Goal: Task Accomplishment & Management: Manage account settings

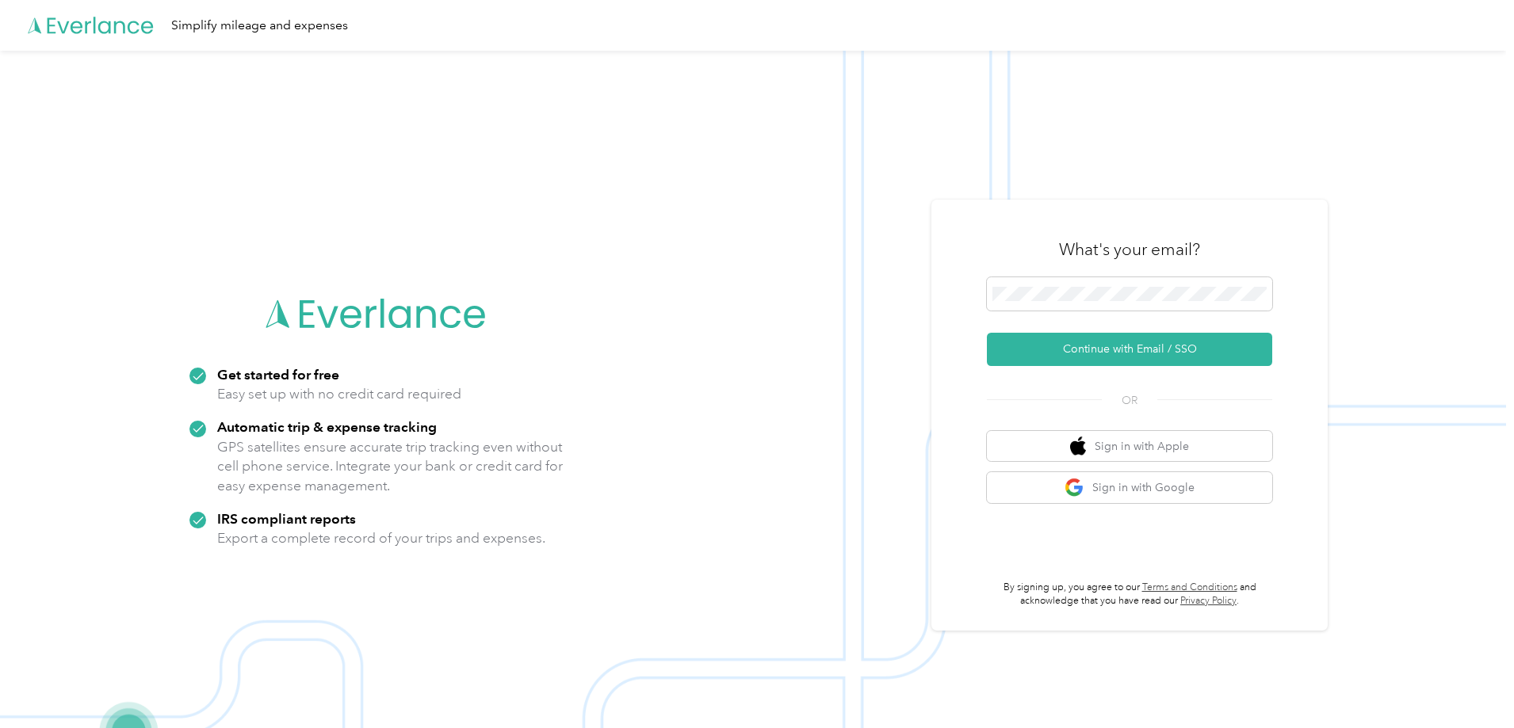
click at [1136, 340] on button "Continue with Email / SSO" at bounding box center [1129, 349] width 285 height 33
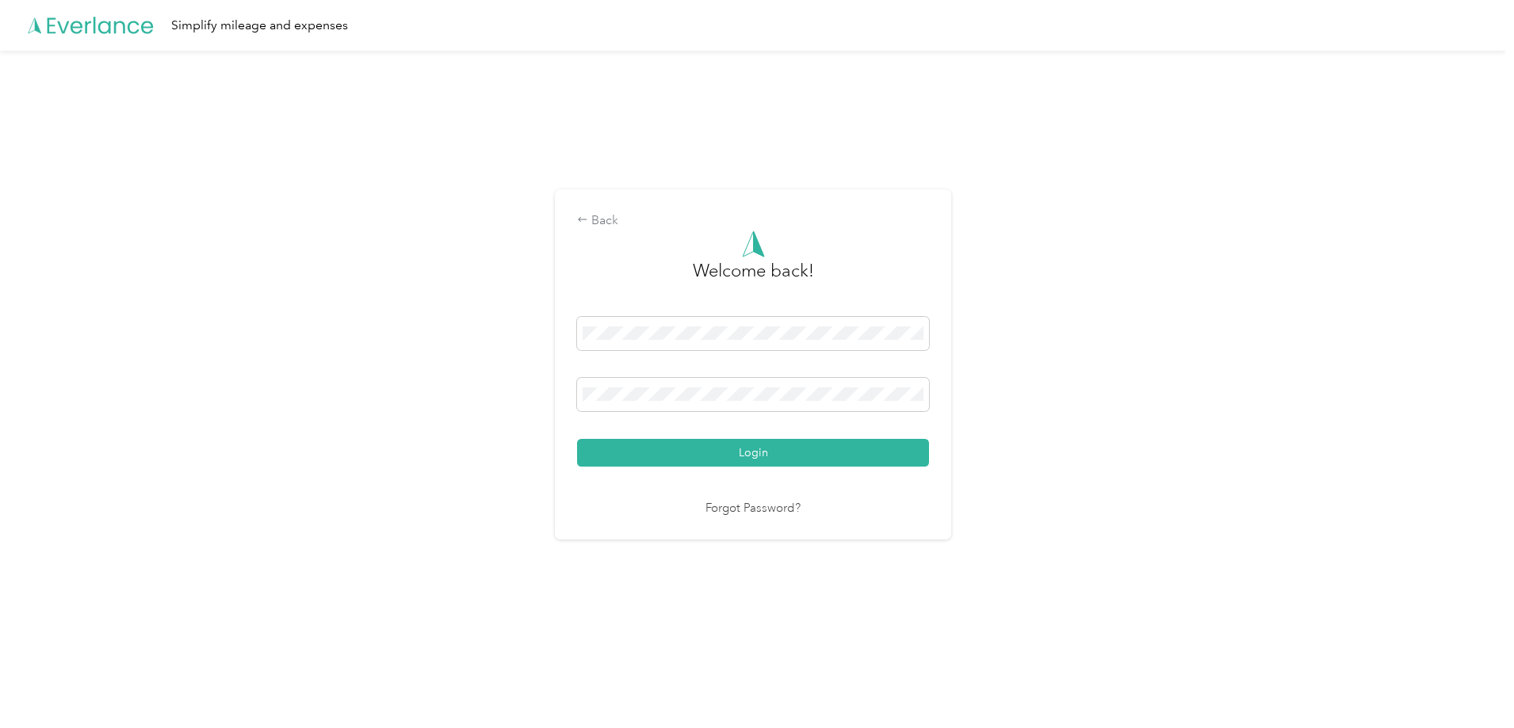
click at [865, 448] on button "Login" at bounding box center [753, 453] width 352 height 28
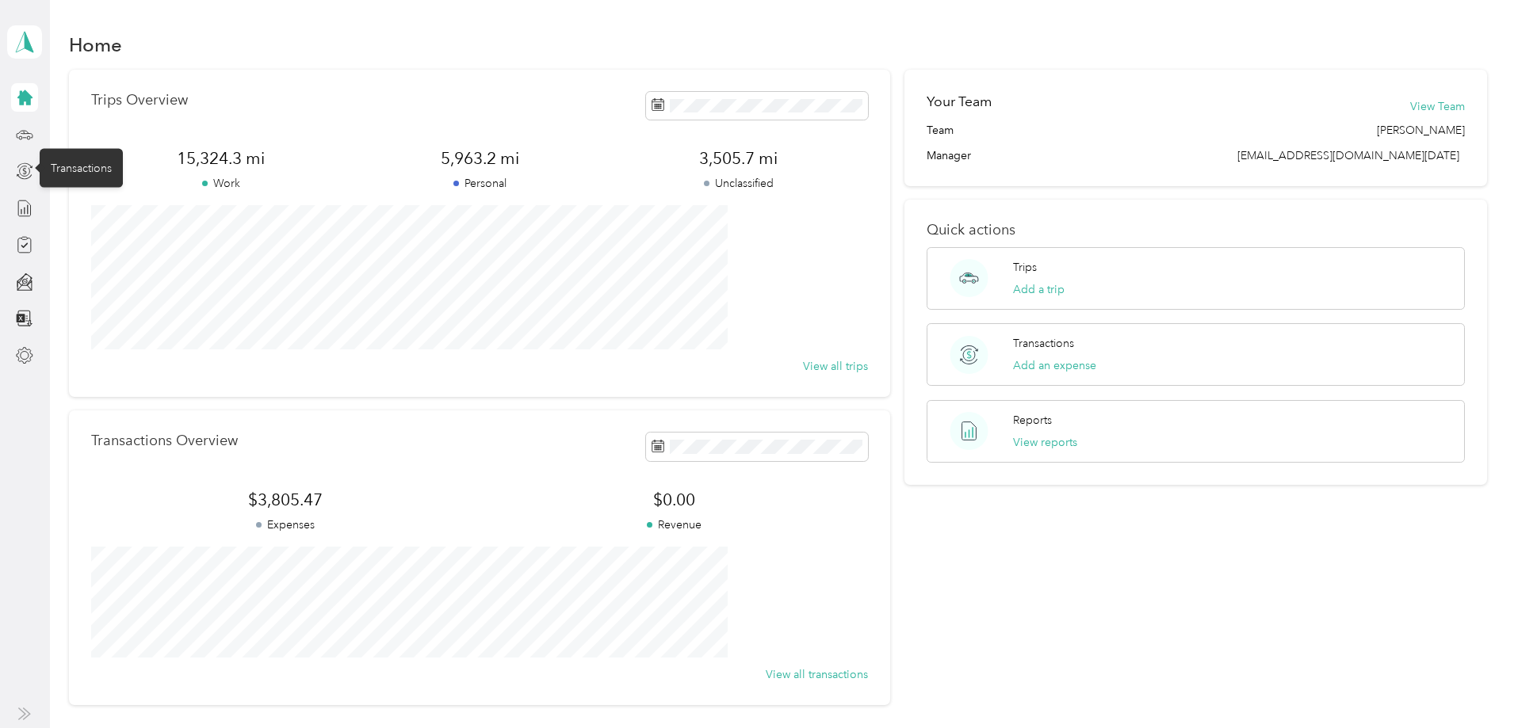
click at [22, 177] on icon at bounding box center [24, 170] width 17 height 17
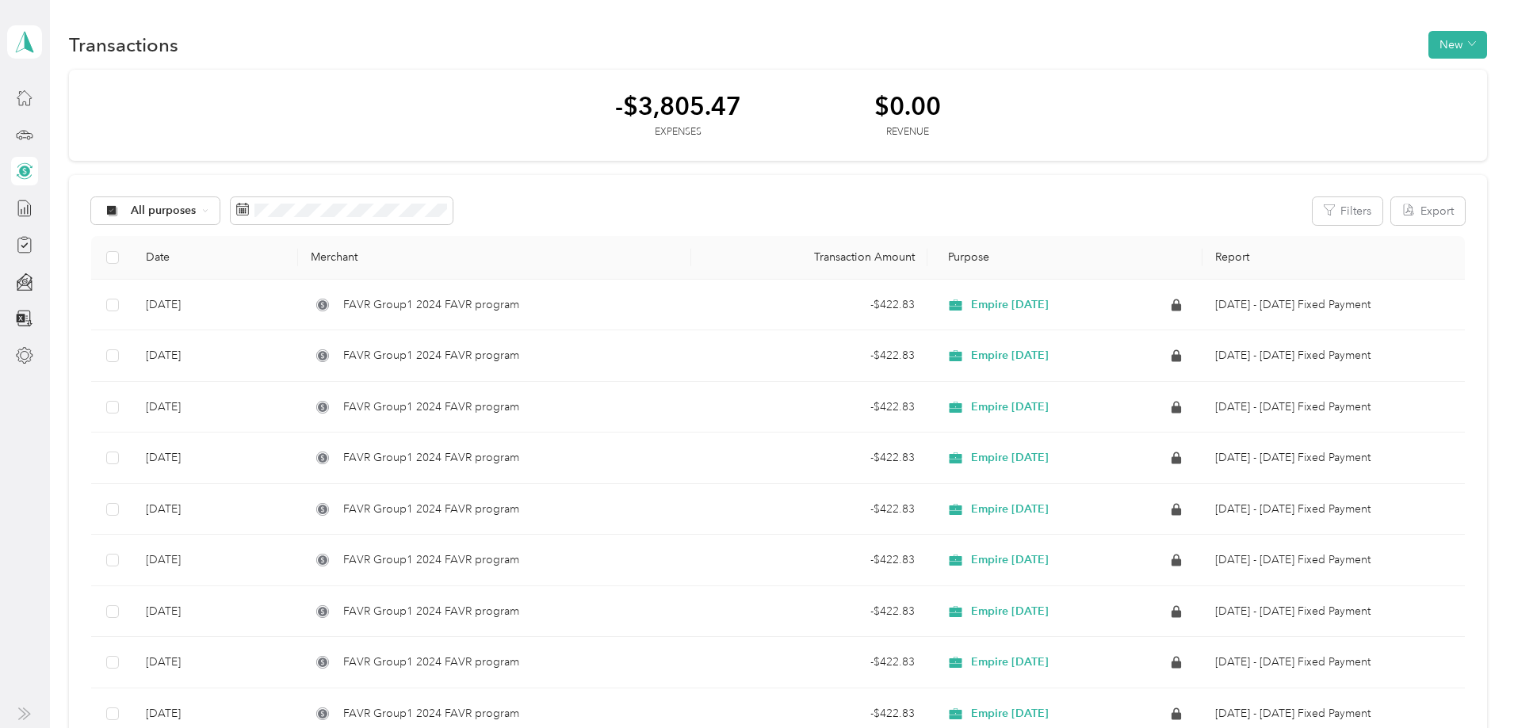
click at [21, 207] on icon at bounding box center [24, 208] width 17 height 17
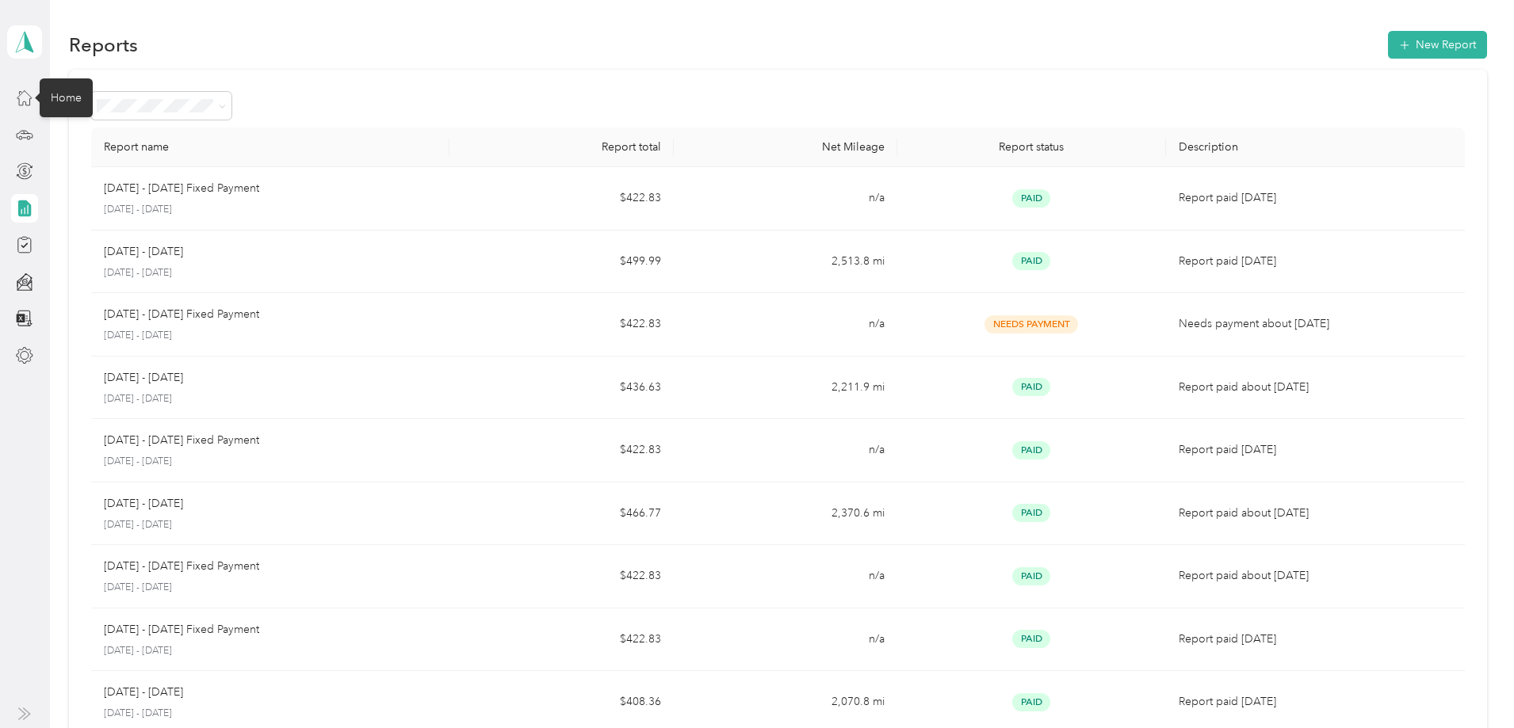
click at [25, 103] on icon at bounding box center [24, 97] width 17 height 17
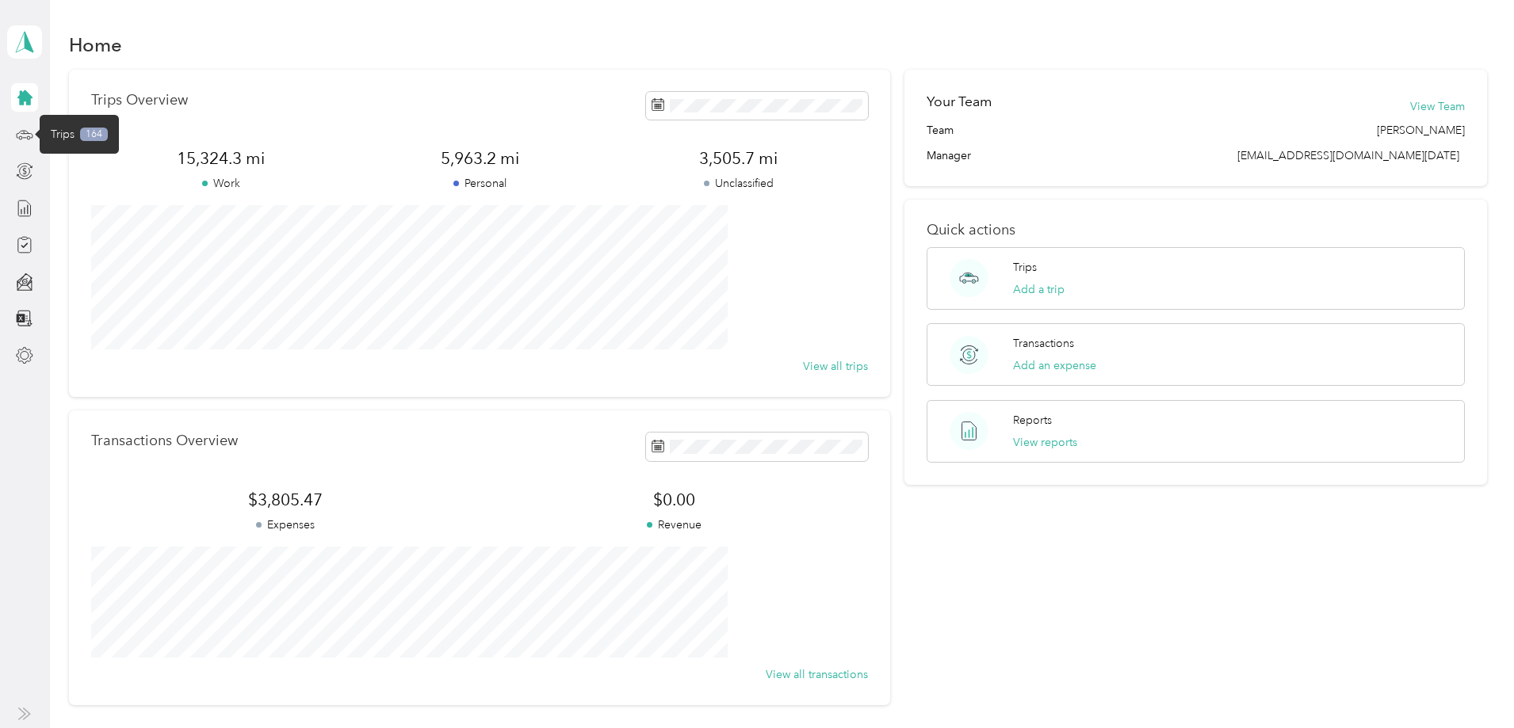
click at [29, 137] on icon at bounding box center [24, 134] width 17 height 17
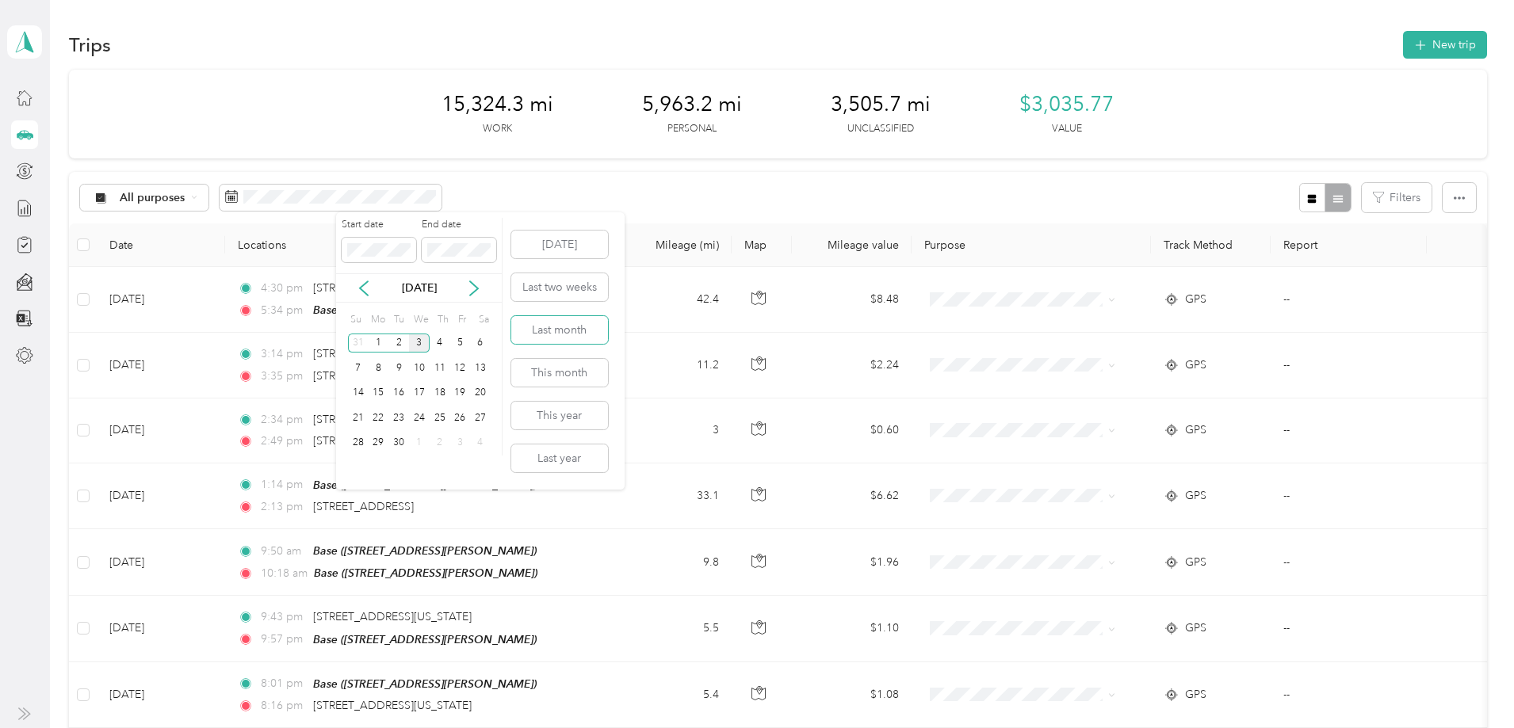
click at [590, 324] on button "Last month" at bounding box center [559, 330] width 97 height 28
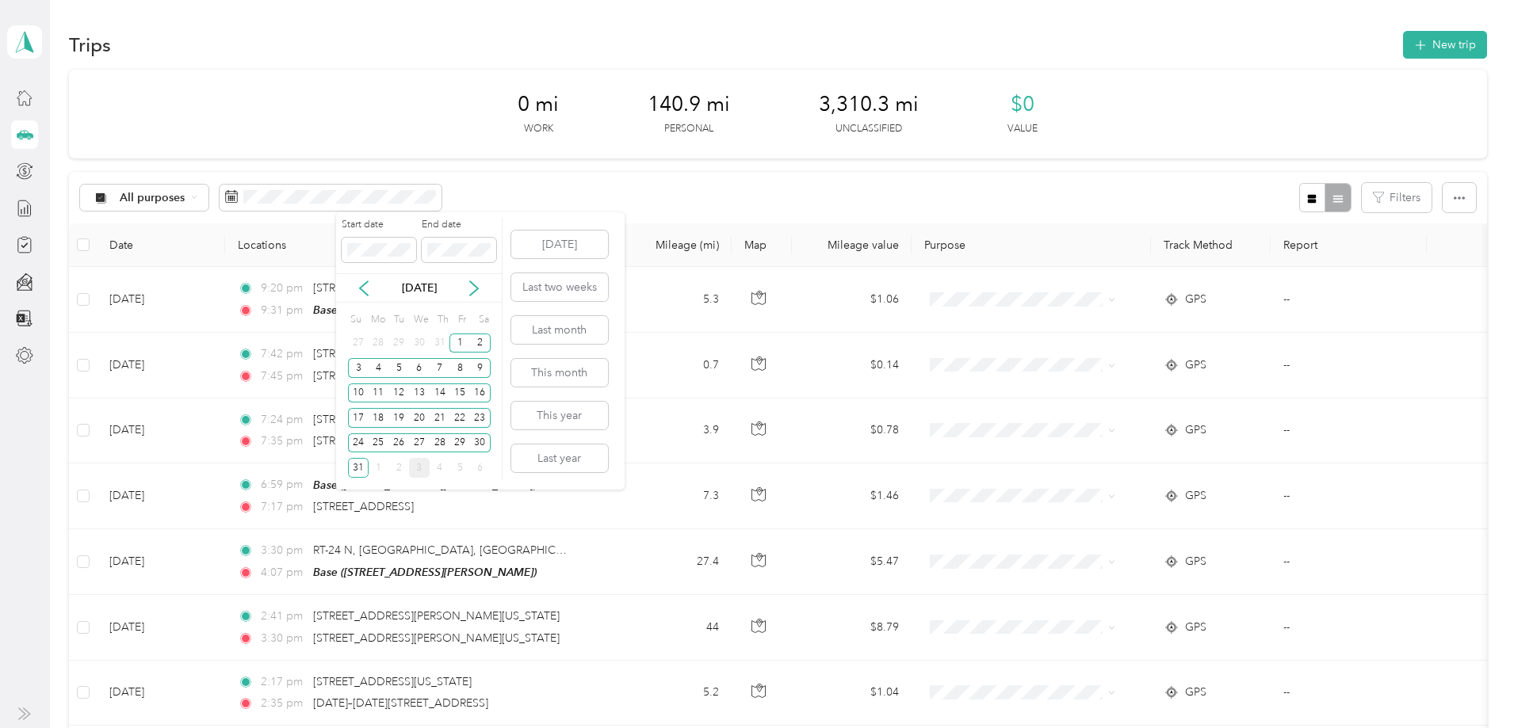
click at [482, 345] on div "2" at bounding box center [480, 344] width 21 height 20
click at [363, 369] on div "3" at bounding box center [358, 368] width 21 height 20
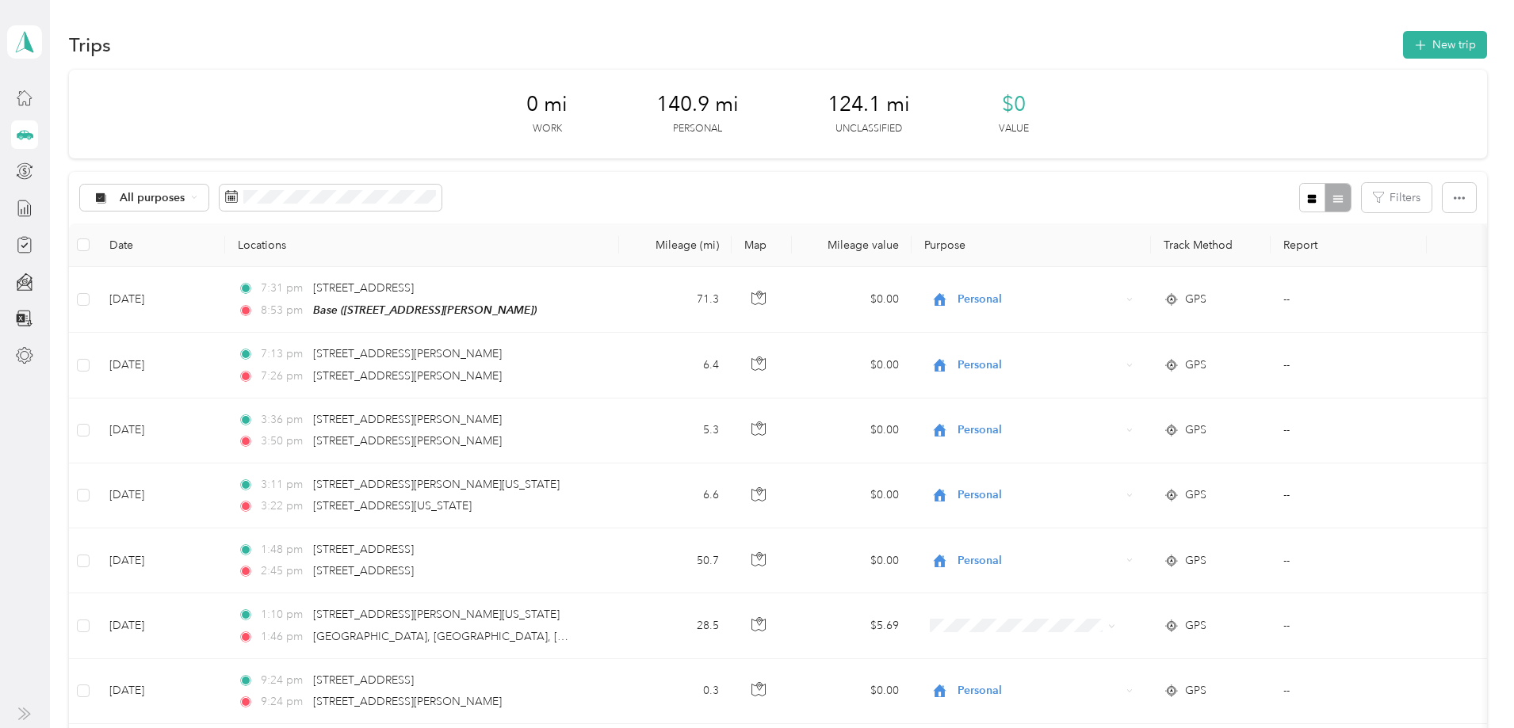
click at [1098, 186] on div "All purposes Filters" at bounding box center [777, 198] width 1417 height 52
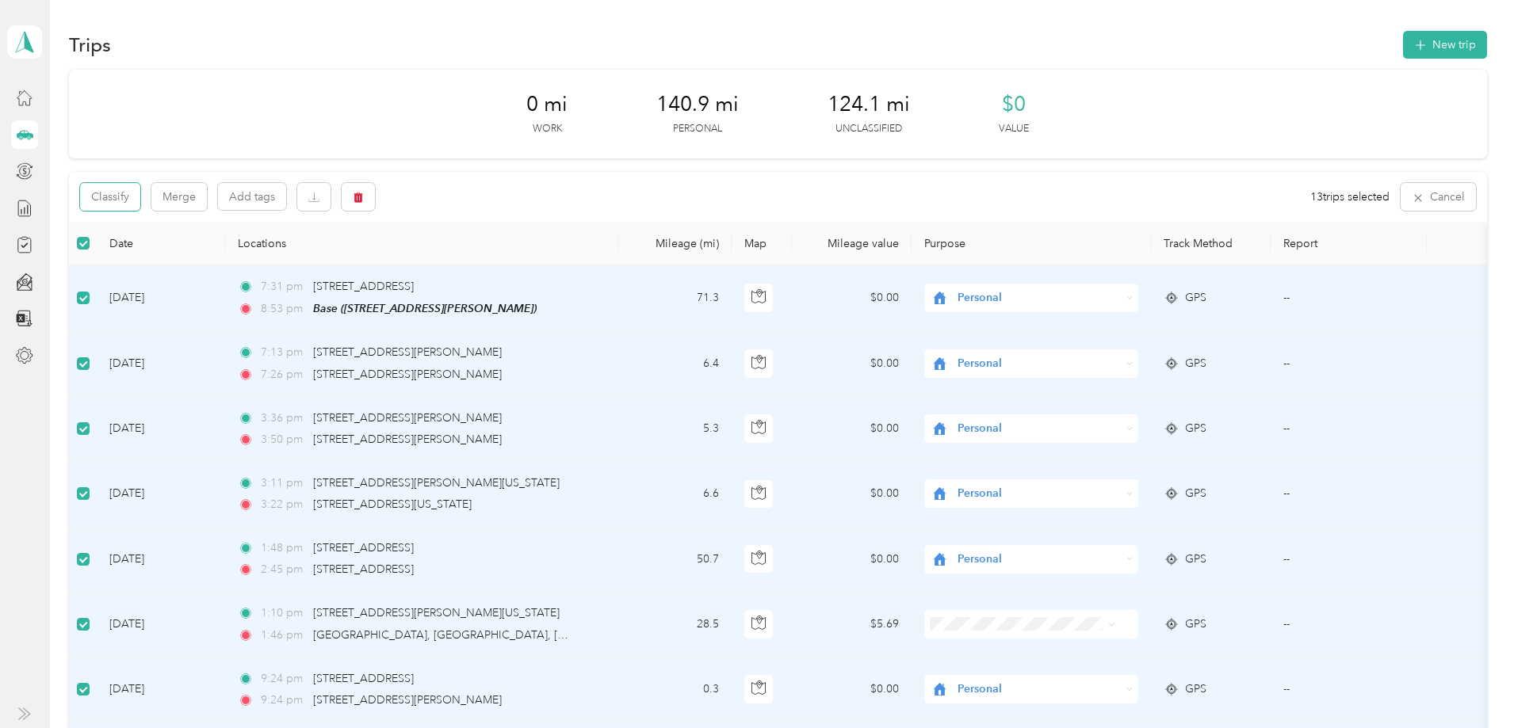
click at [140, 197] on button "Classify" at bounding box center [110, 197] width 60 height 28
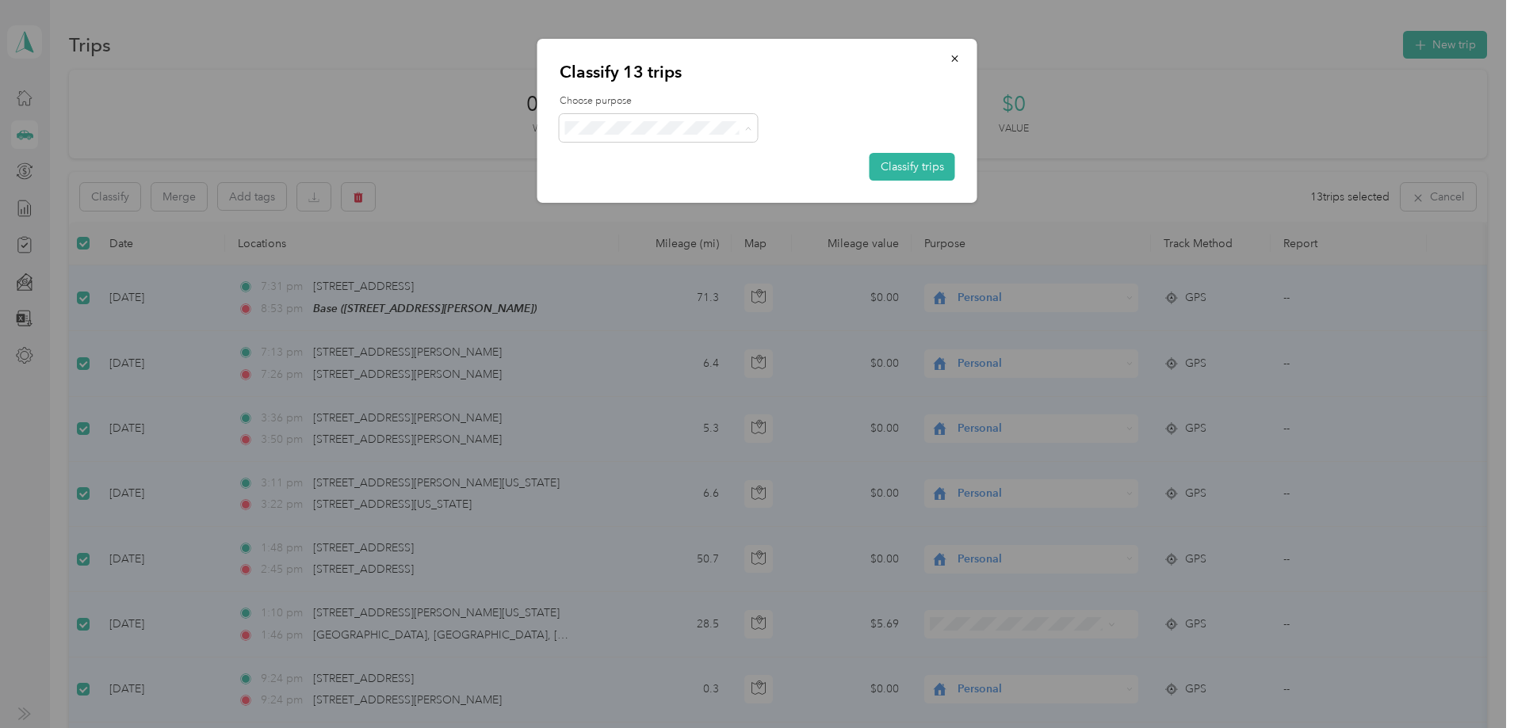
click at [665, 185] on span "Personal" at bounding box center [671, 185] width 147 height 17
click at [893, 166] on button "Classify trips" at bounding box center [912, 167] width 86 height 28
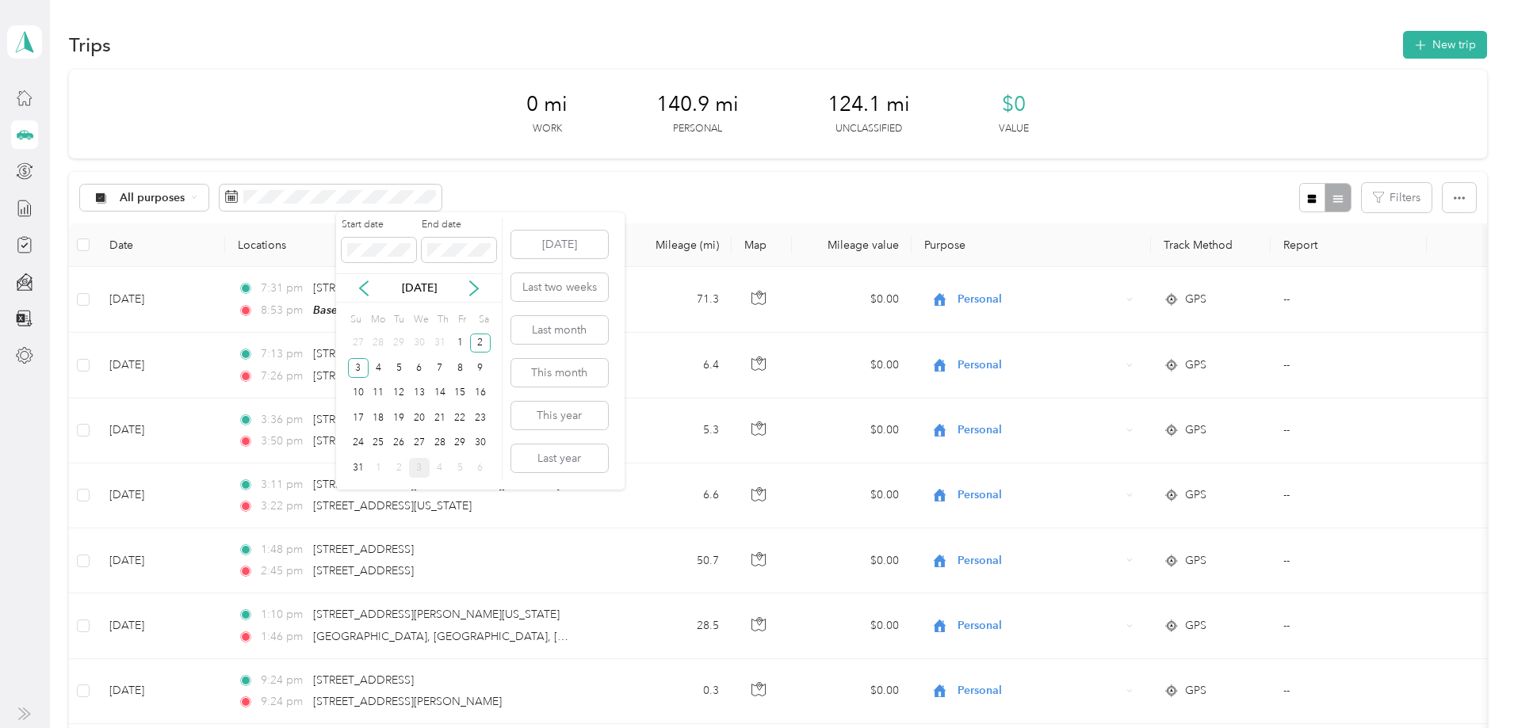
click at [481, 369] on div "9" at bounding box center [480, 368] width 21 height 20
click at [364, 398] on div "10" at bounding box center [358, 394] width 21 height 20
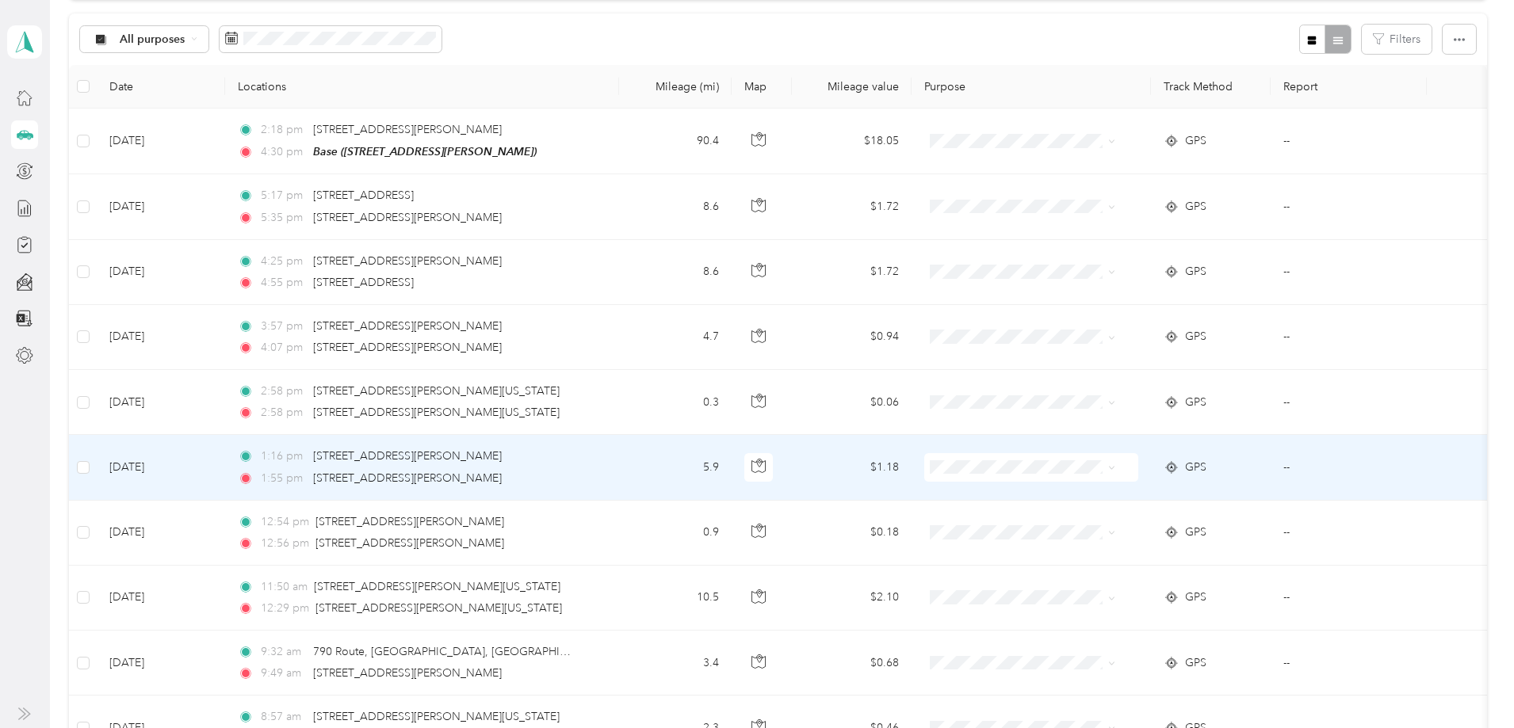
scroll to position [79, 0]
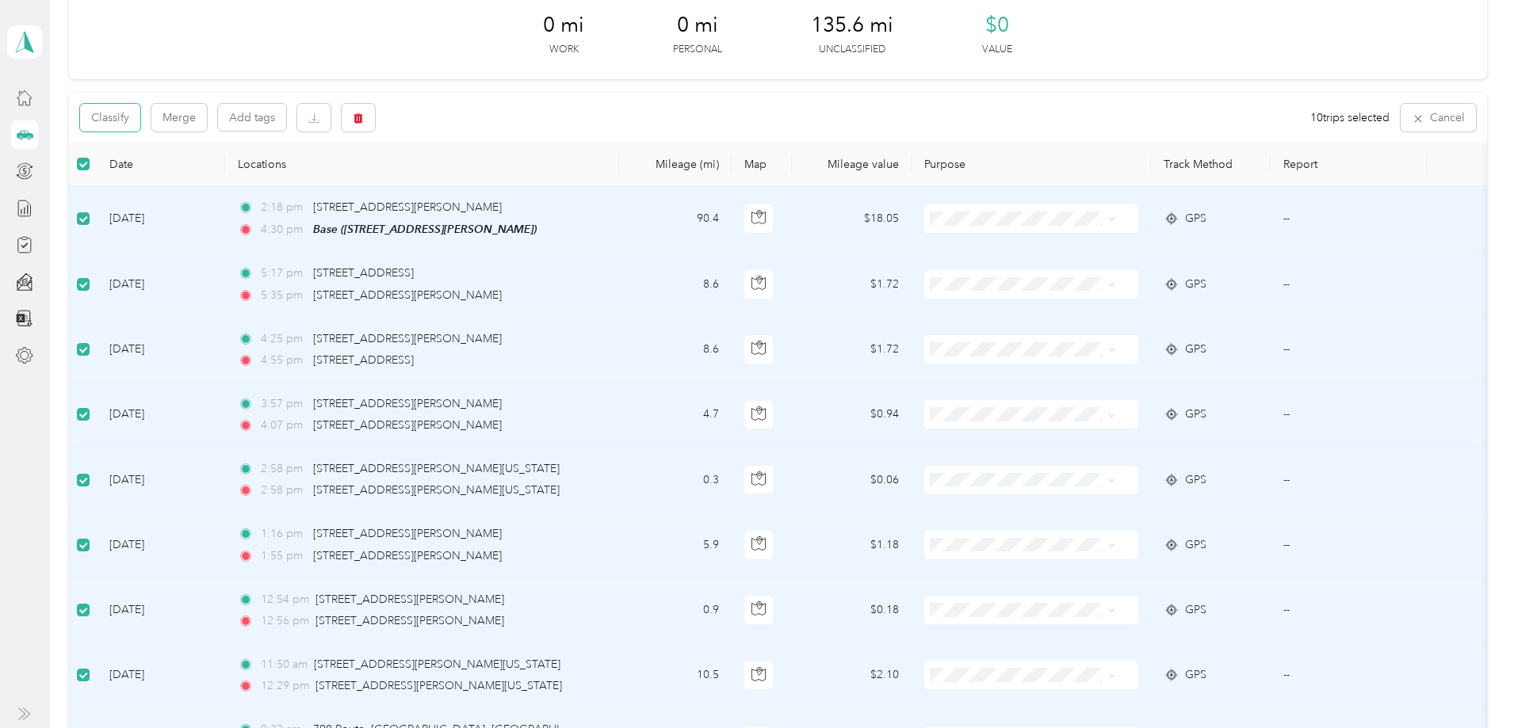
click at [140, 122] on button "Classify" at bounding box center [110, 118] width 60 height 28
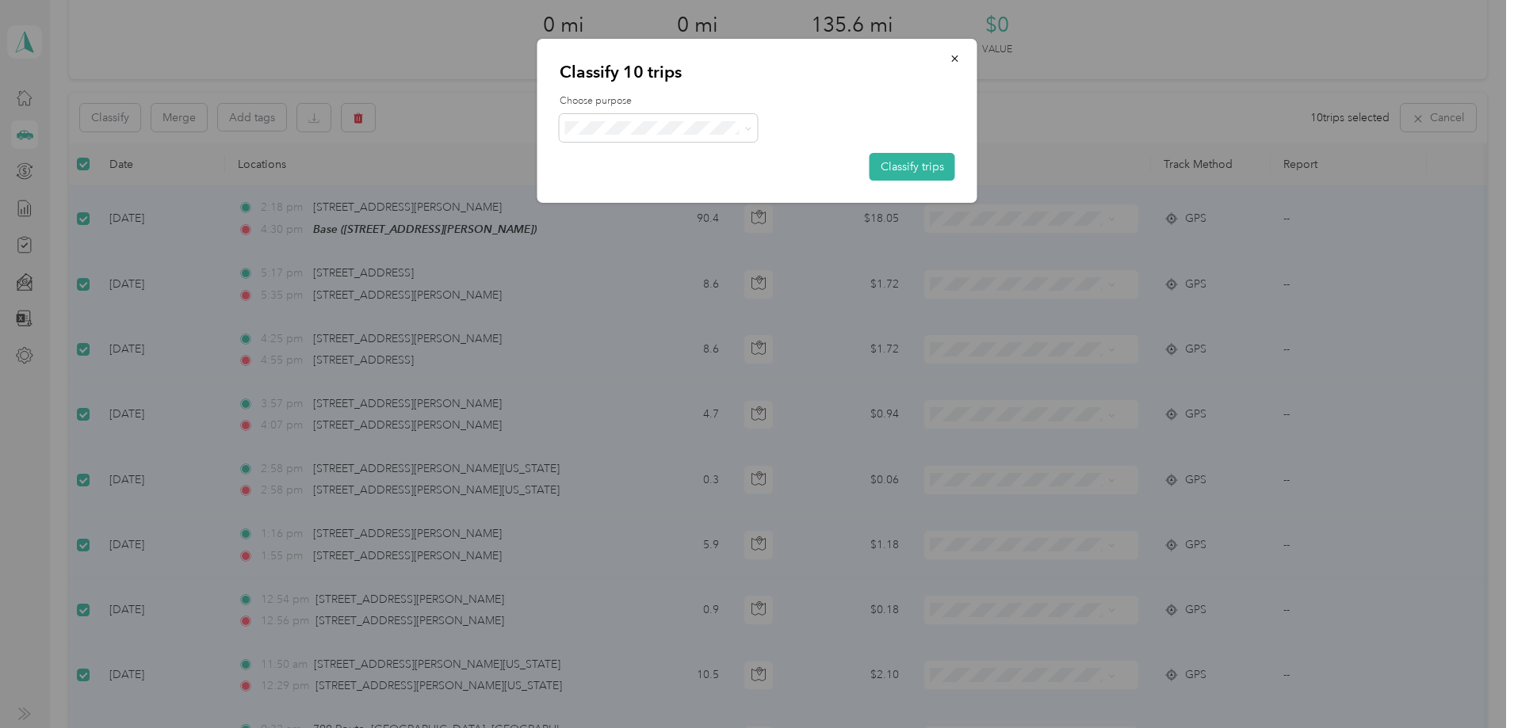
click at [896, 170] on button "Classify trips" at bounding box center [912, 167] width 86 height 28
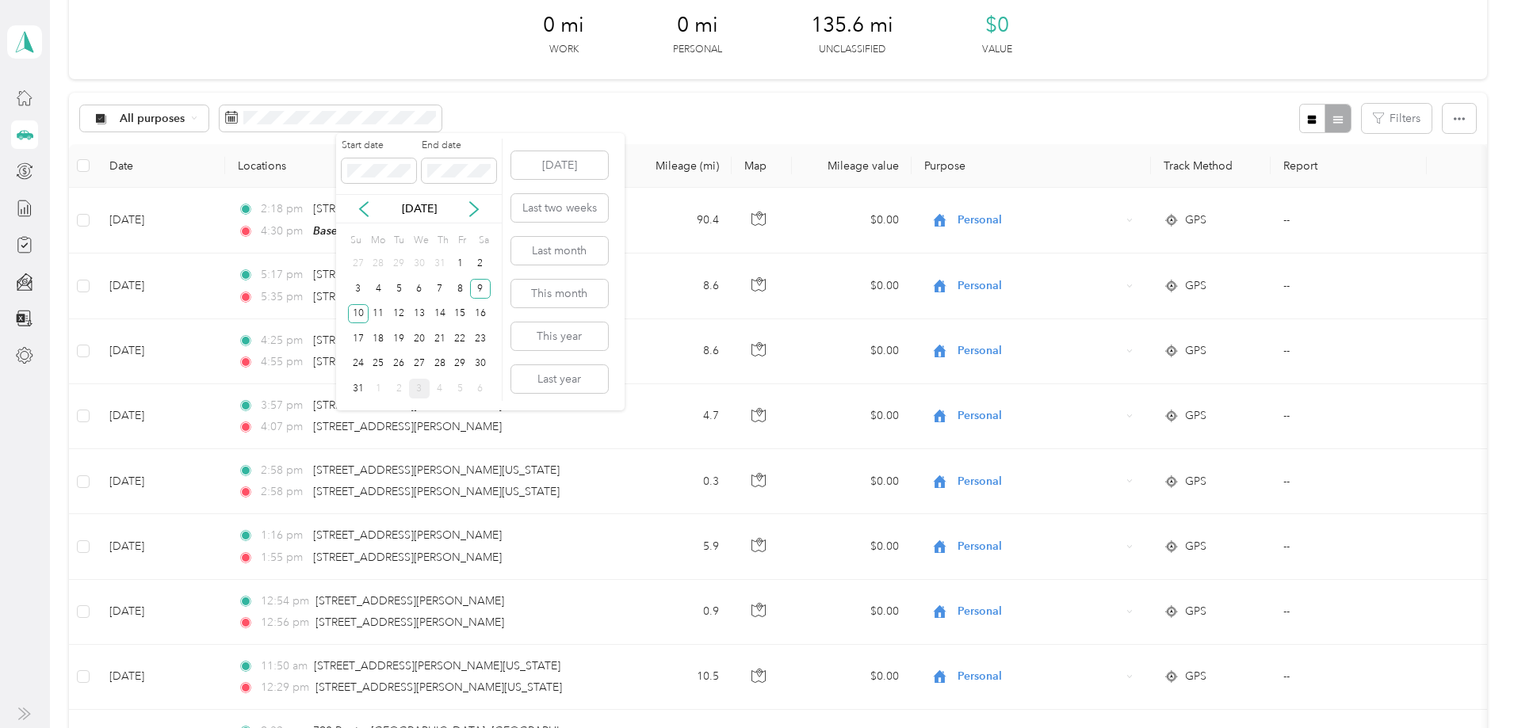
click at [486, 318] on div "16" at bounding box center [480, 314] width 21 height 20
click at [360, 339] on div "17" at bounding box center [358, 339] width 21 height 20
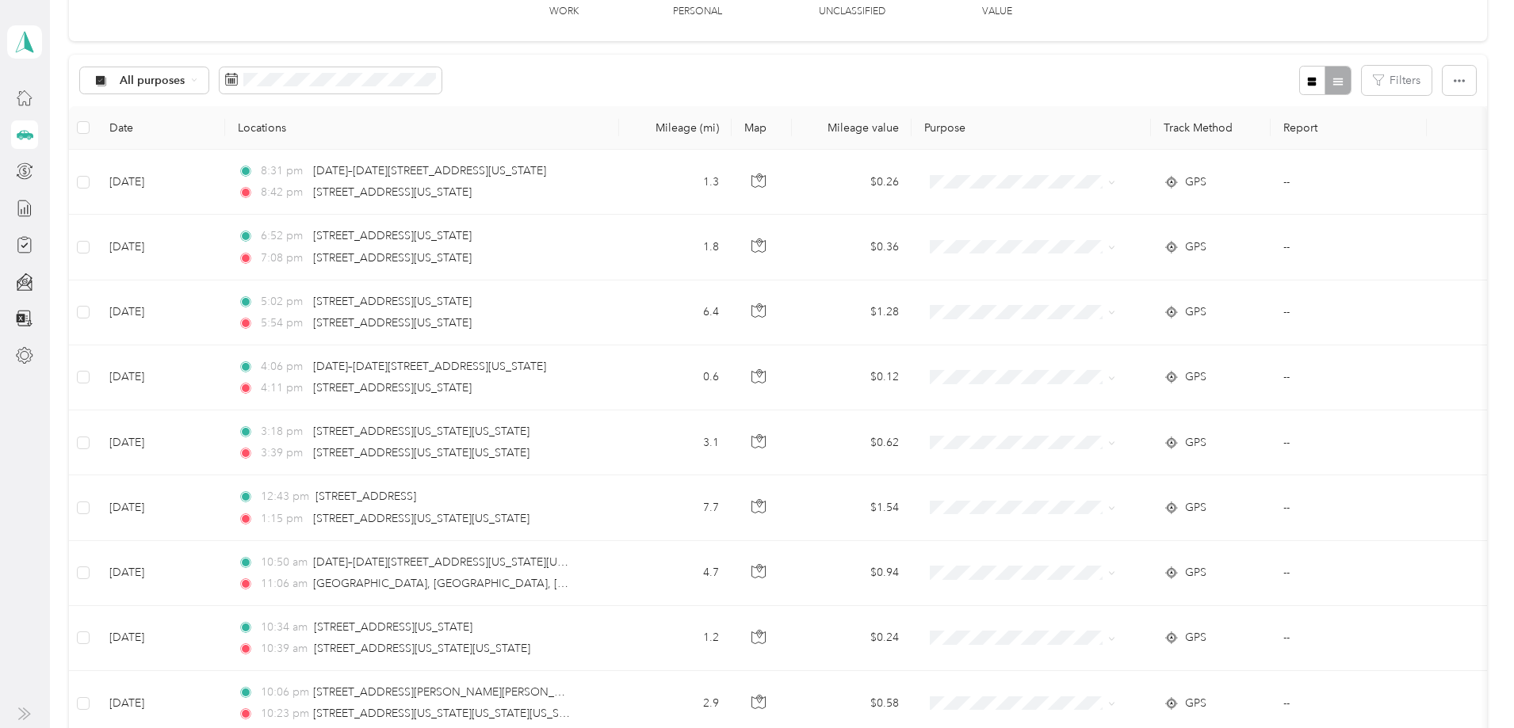
scroll to position [79, 0]
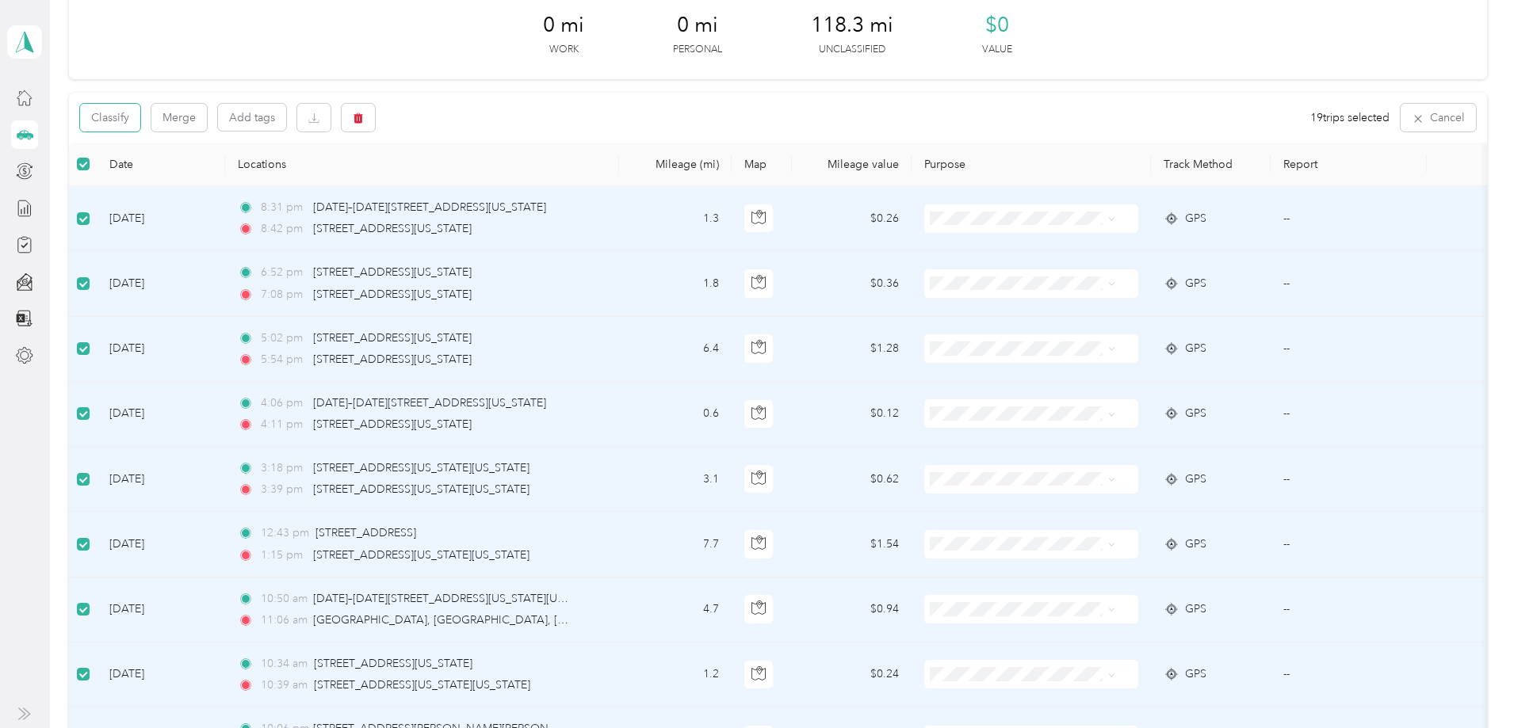
click at [140, 121] on button "Classify" at bounding box center [110, 118] width 60 height 28
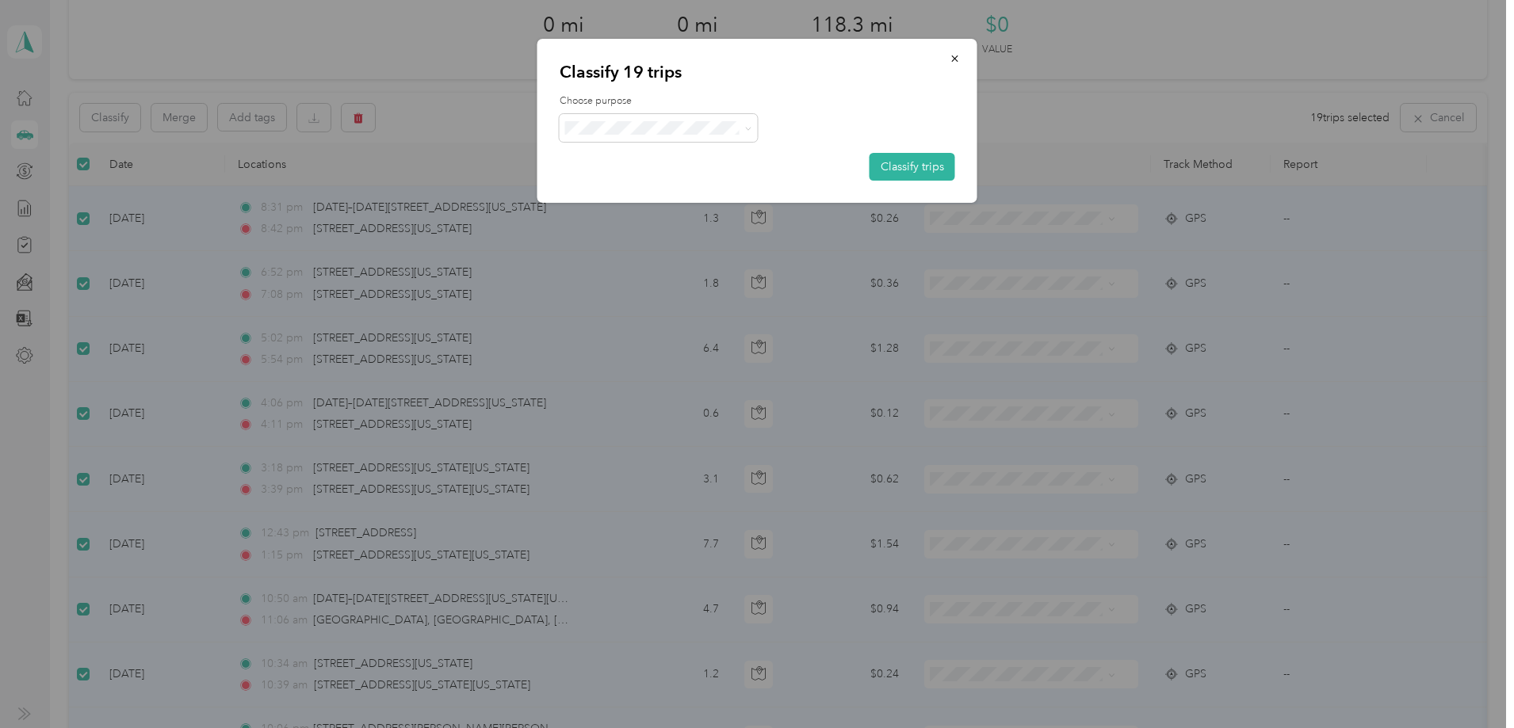
click at [891, 172] on button "Classify trips" at bounding box center [912, 167] width 86 height 28
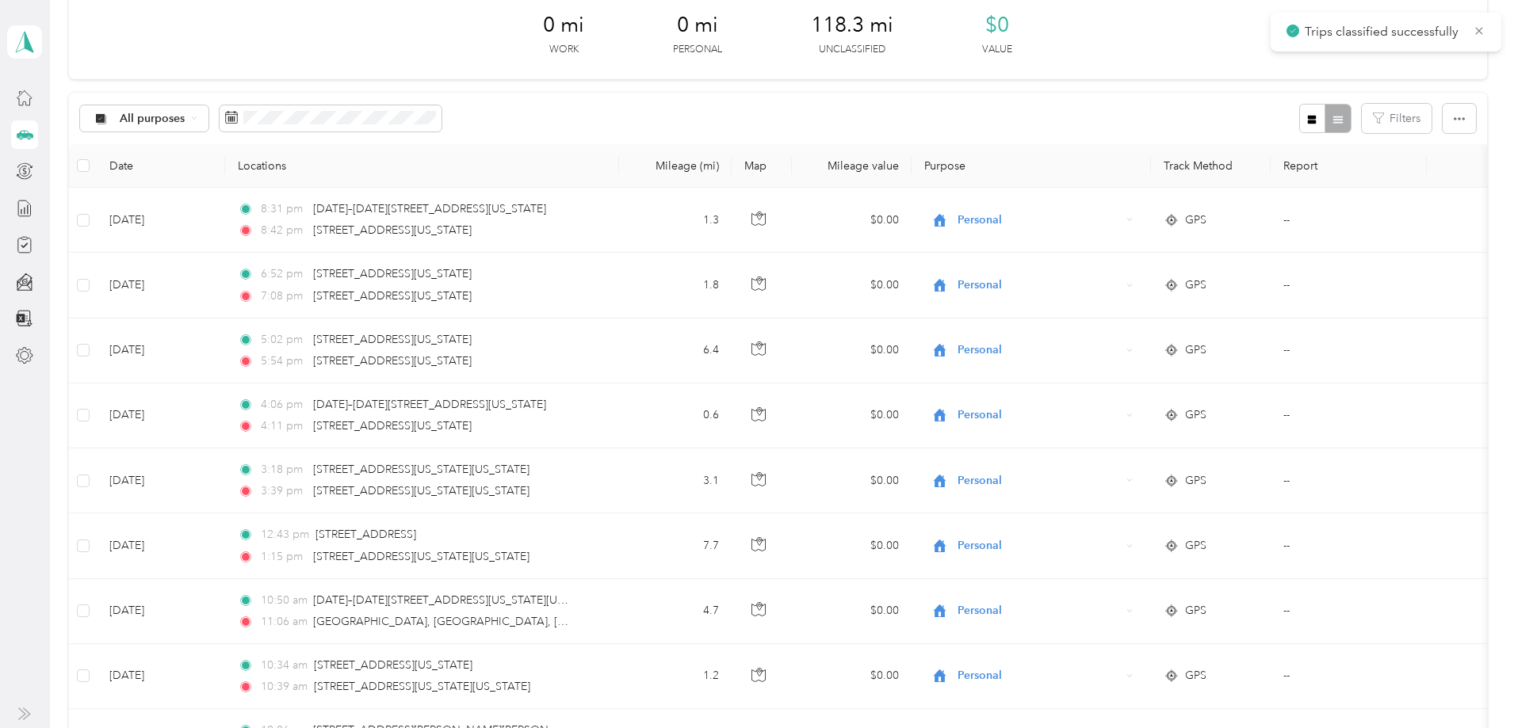
click at [441, 128] on span at bounding box center [331, 118] width 222 height 27
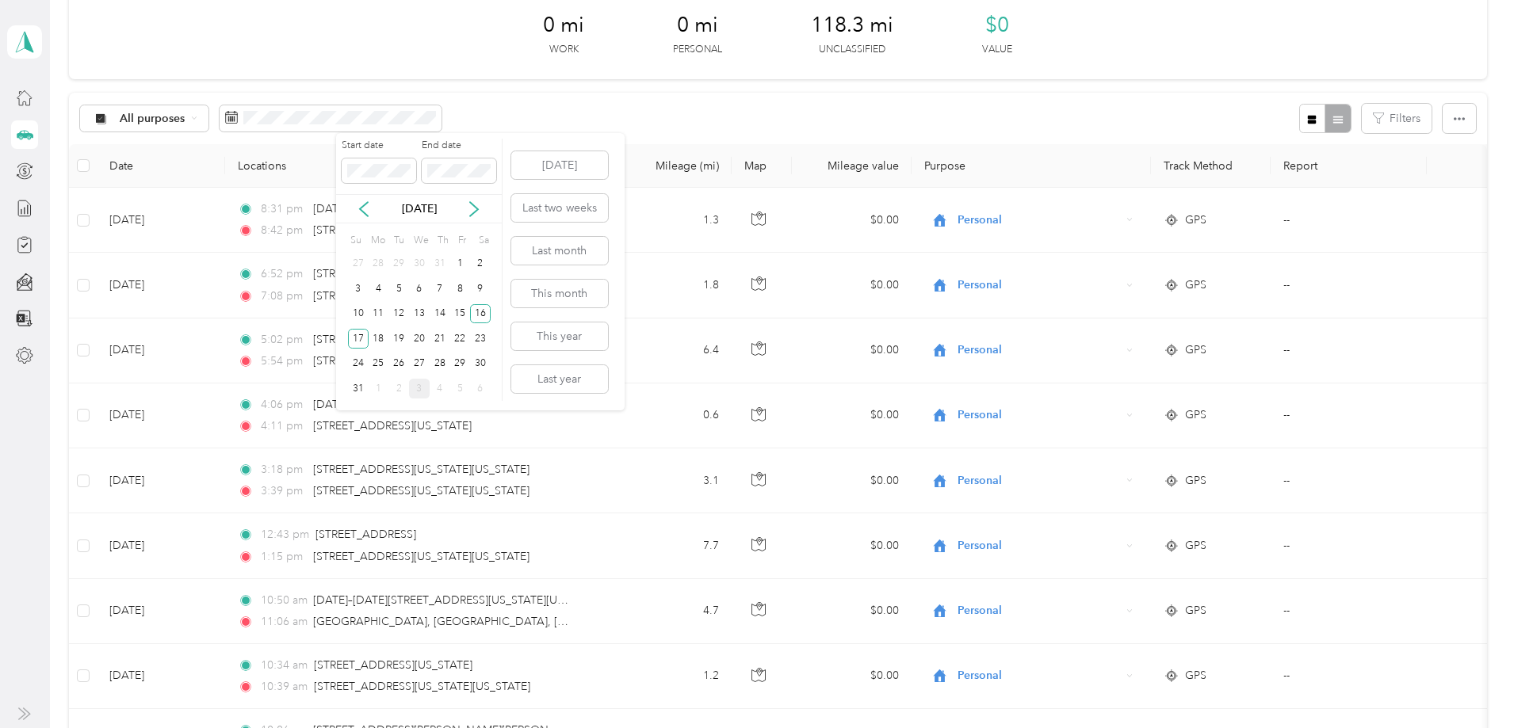
click at [481, 337] on div "23" at bounding box center [480, 339] width 21 height 20
click at [356, 364] on div "24" at bounding box center [358, 364] width 21 height 20
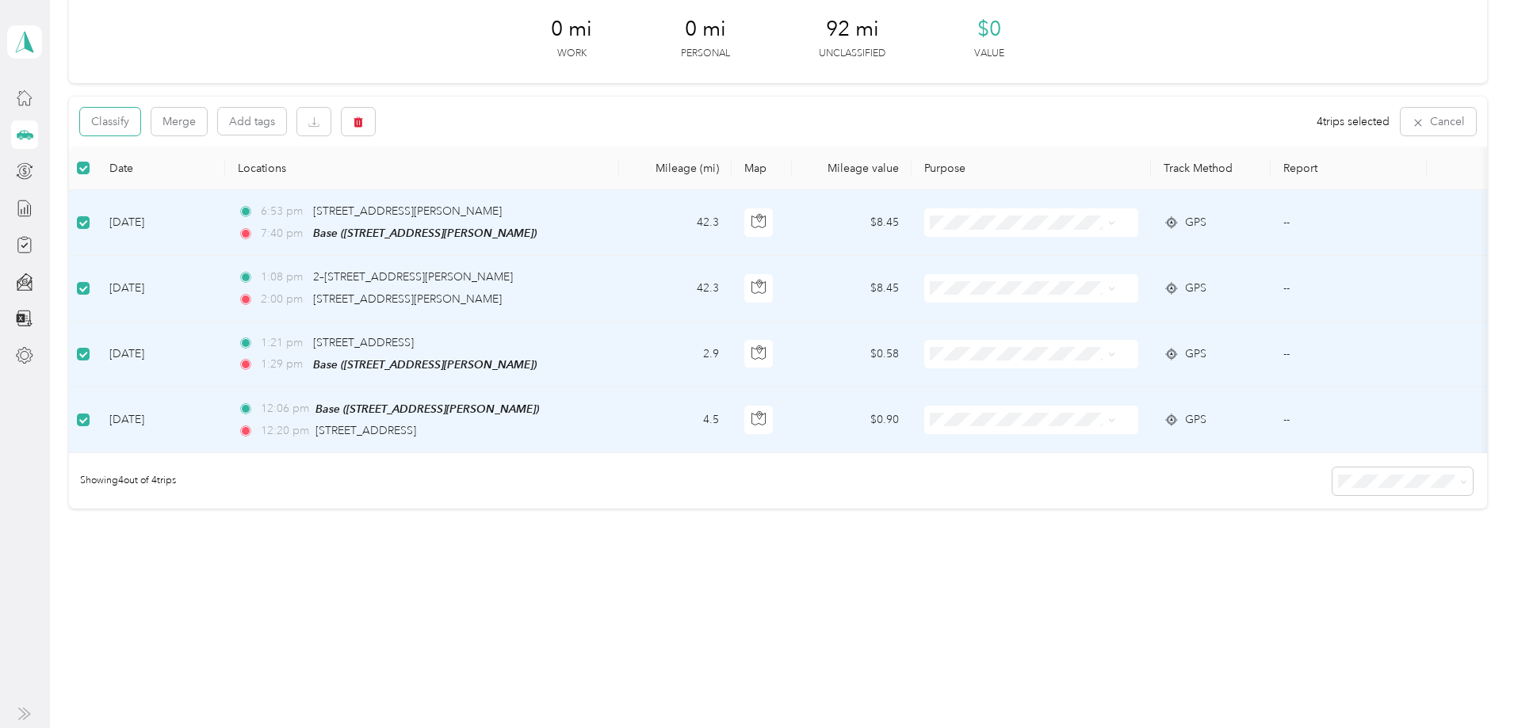
click at [140, 121] on button "Classify" at bounding box center [110, 122] width 60 height 28
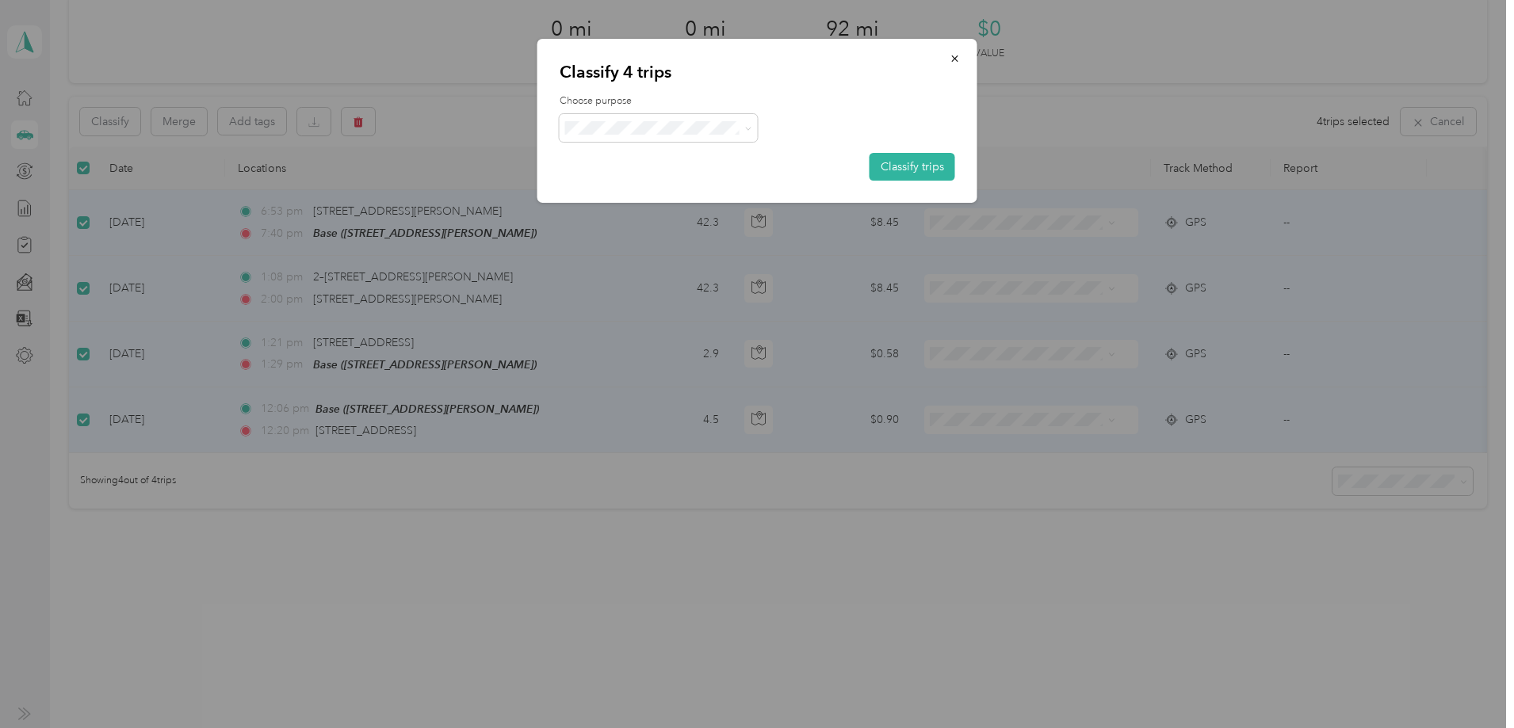
click at [883, 170] on button "Classify trips" at bounding box center [912, 167] width 86 height 28
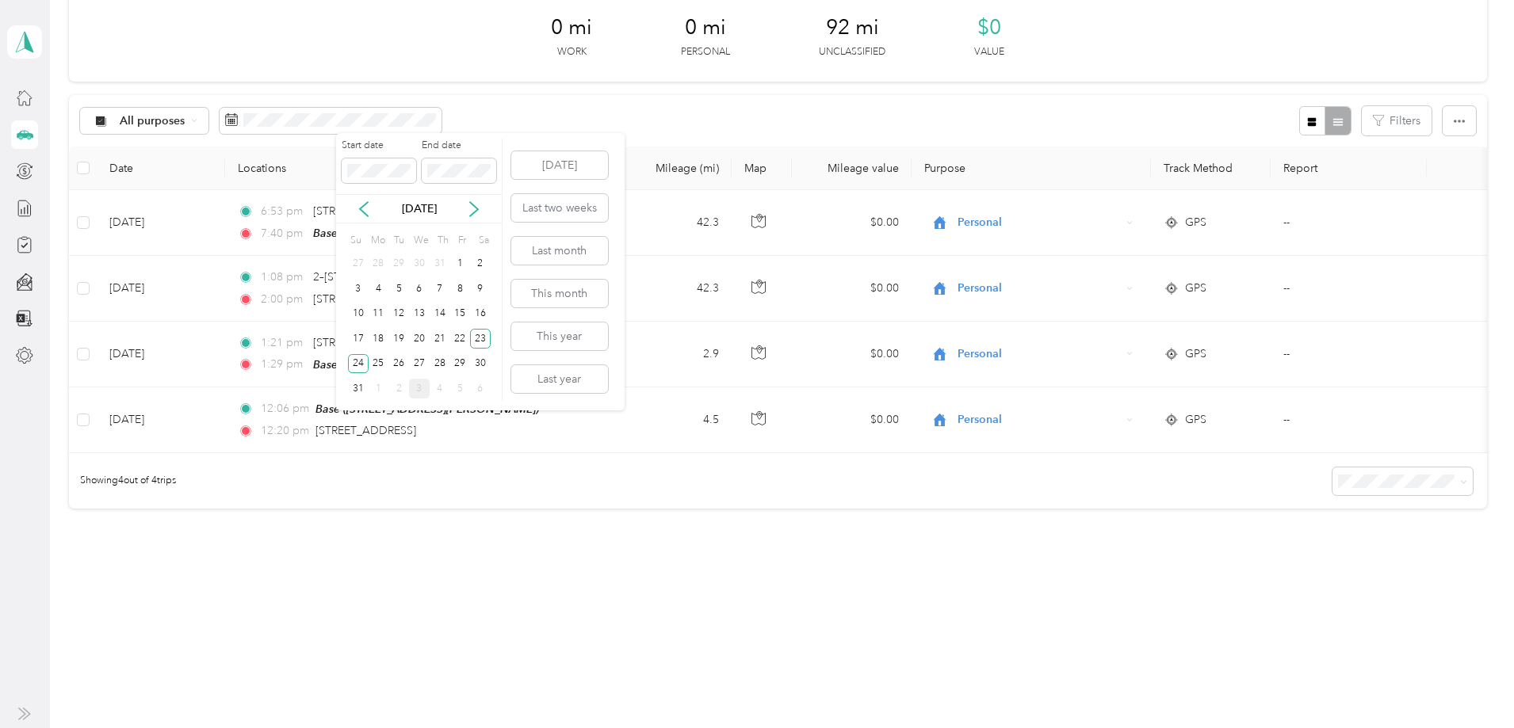
click at [483, 361] on div "30" at bounding box center [480, 364] width 21 height 20
click at [360, 390] on div "31" at bounding box center [358, 389] width 21 height 20
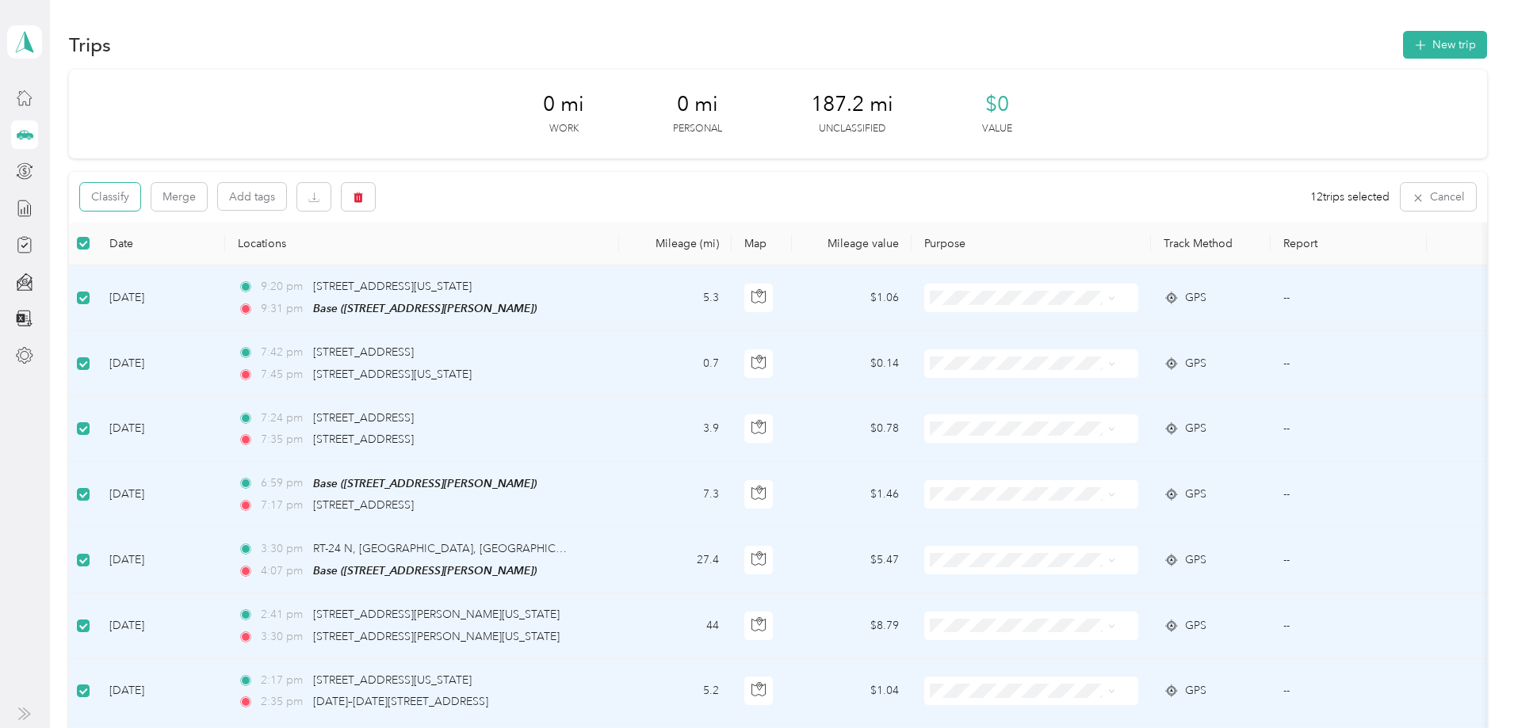
click at [140, 199] on button "Classify" at bounding box center [110, 197] width 60 height 28
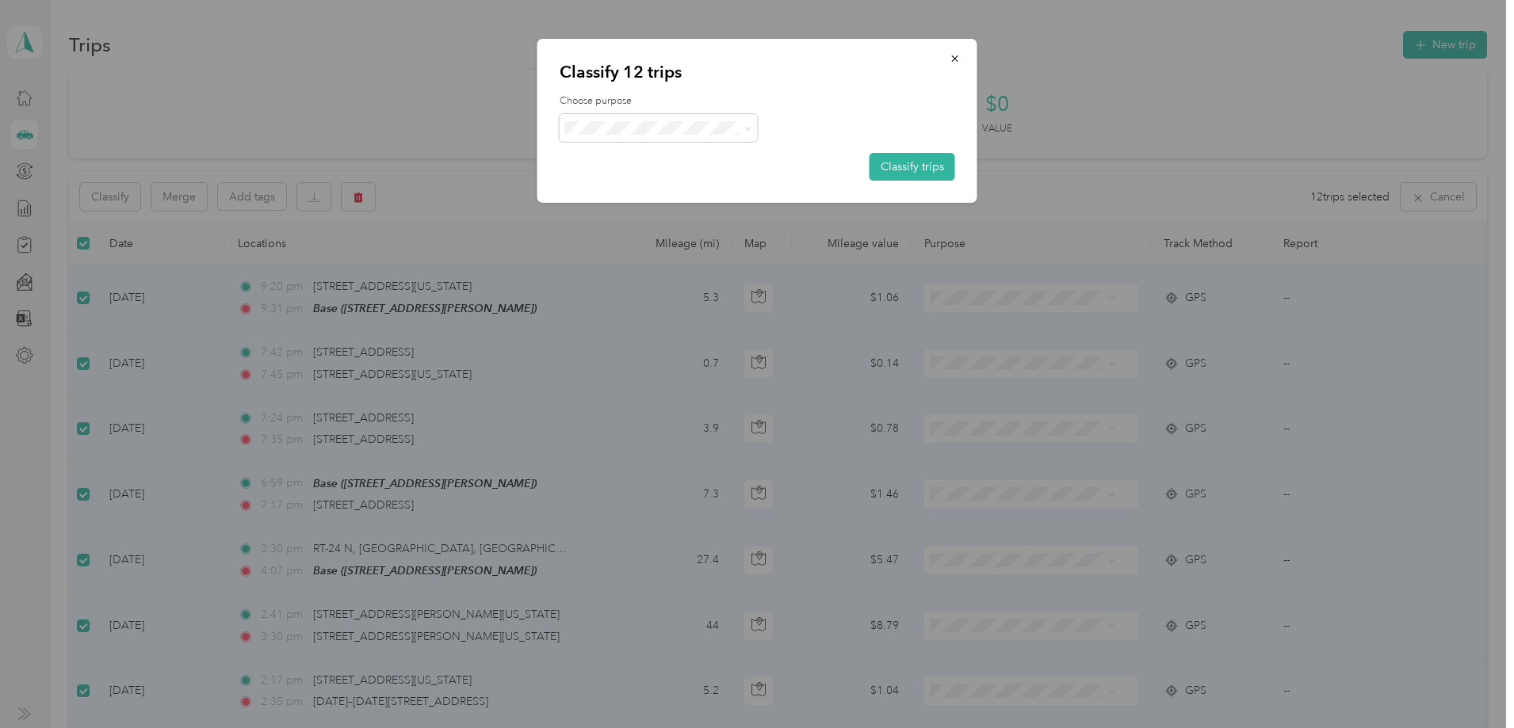
click at [891, 168] on button "Classify trips" at bounding box center [912, 167] width 86 height 28
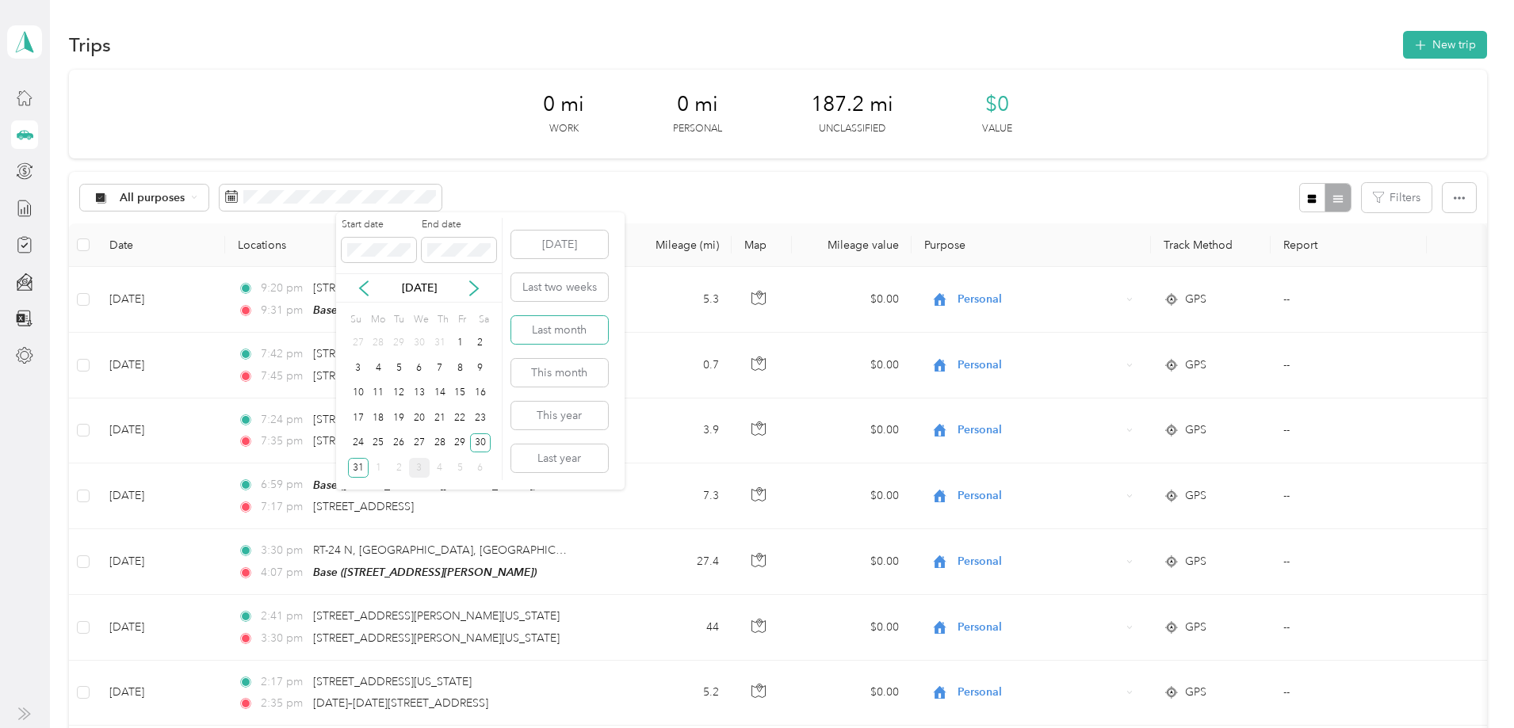
click at [565, 333] on button "Last month" at bounding box center [559, 330] width 97 height 28
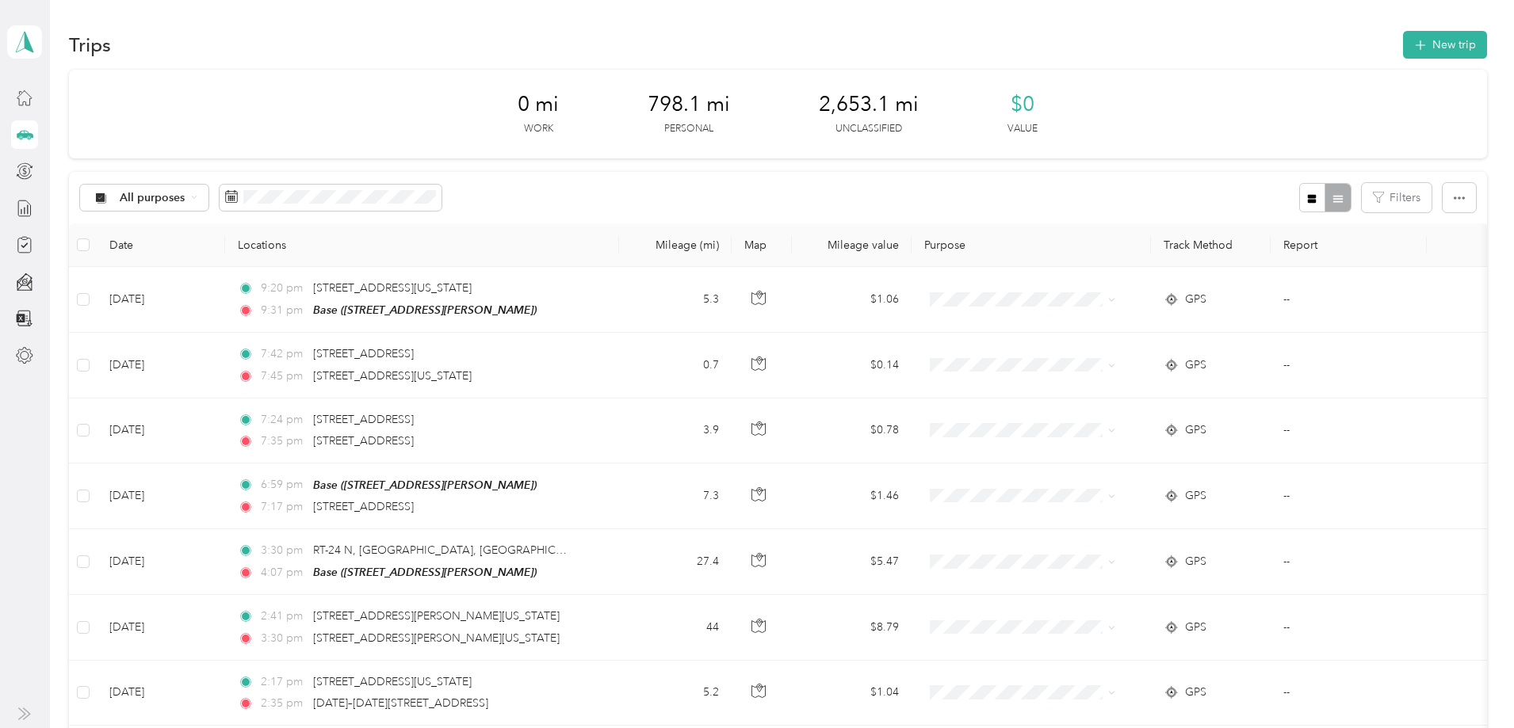
click at [185, 204] on span "All purposes" at bounding box center [153, 198] width 66 height 11
click at [298, 282] on li "Empire [DATE]" at bounding box center [262, 282] width 128 height 28
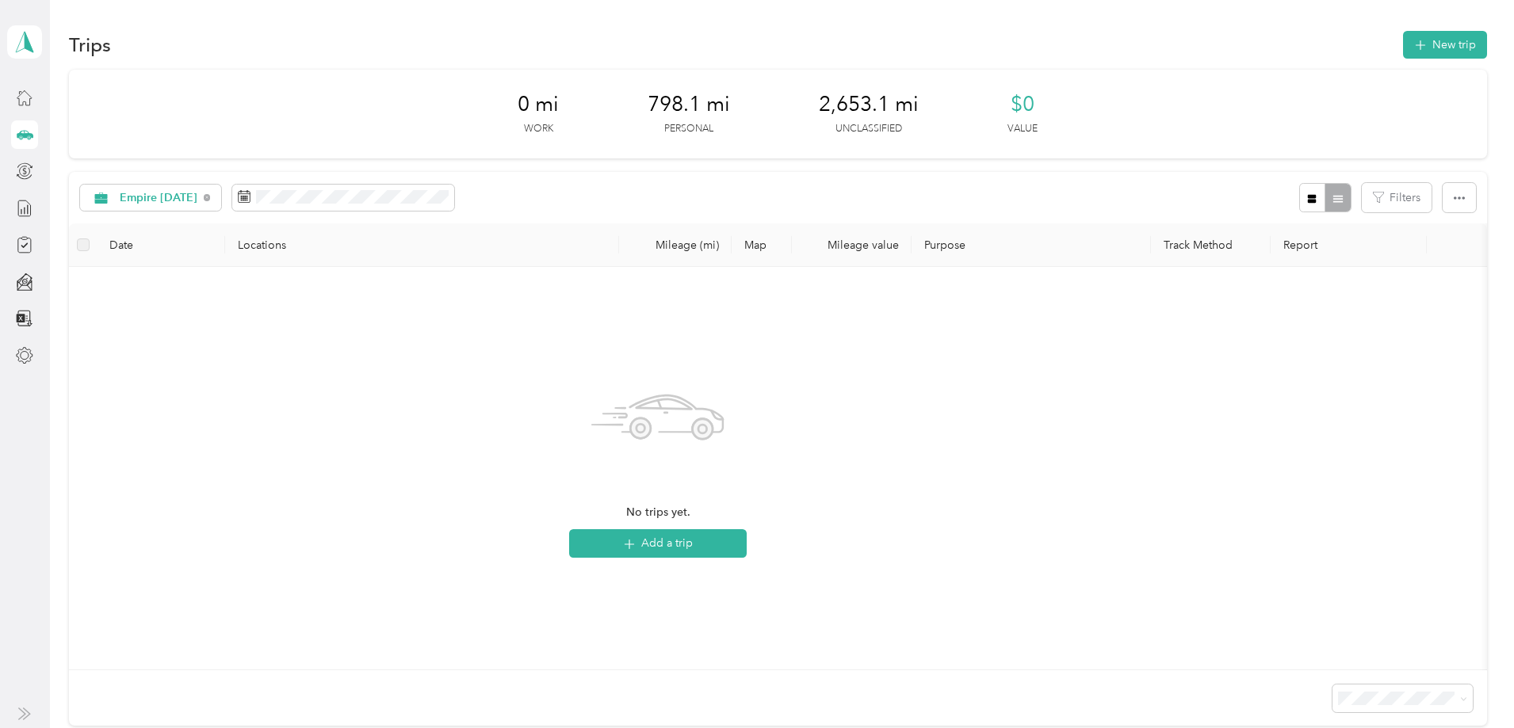
click at [221, 211] on div "Empire [DATE]" at bounding box center [150, 198] width 141 height 27
click at [297, 258] on li "Unclassified" at bounding box center [271, 254] width 147 height 28
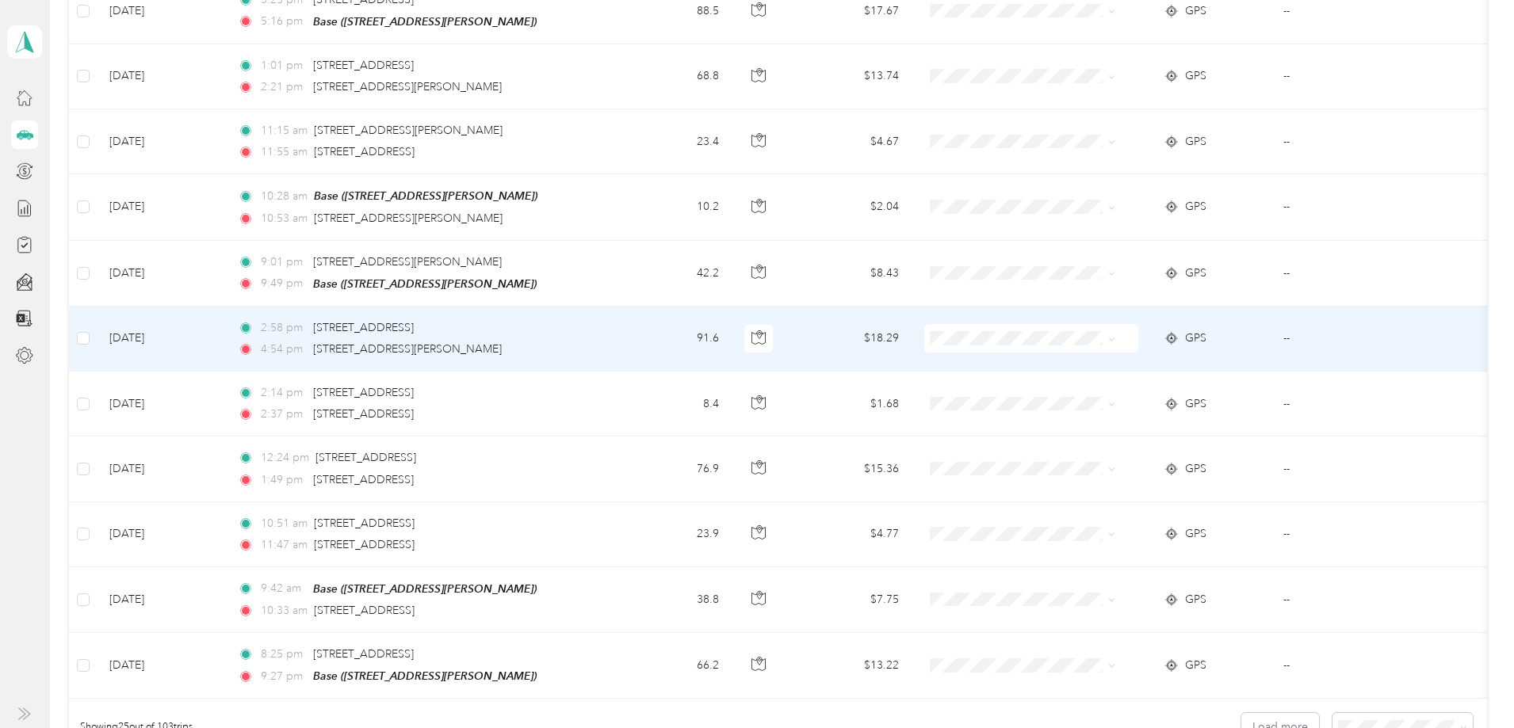
scroll to position [1455, 0]
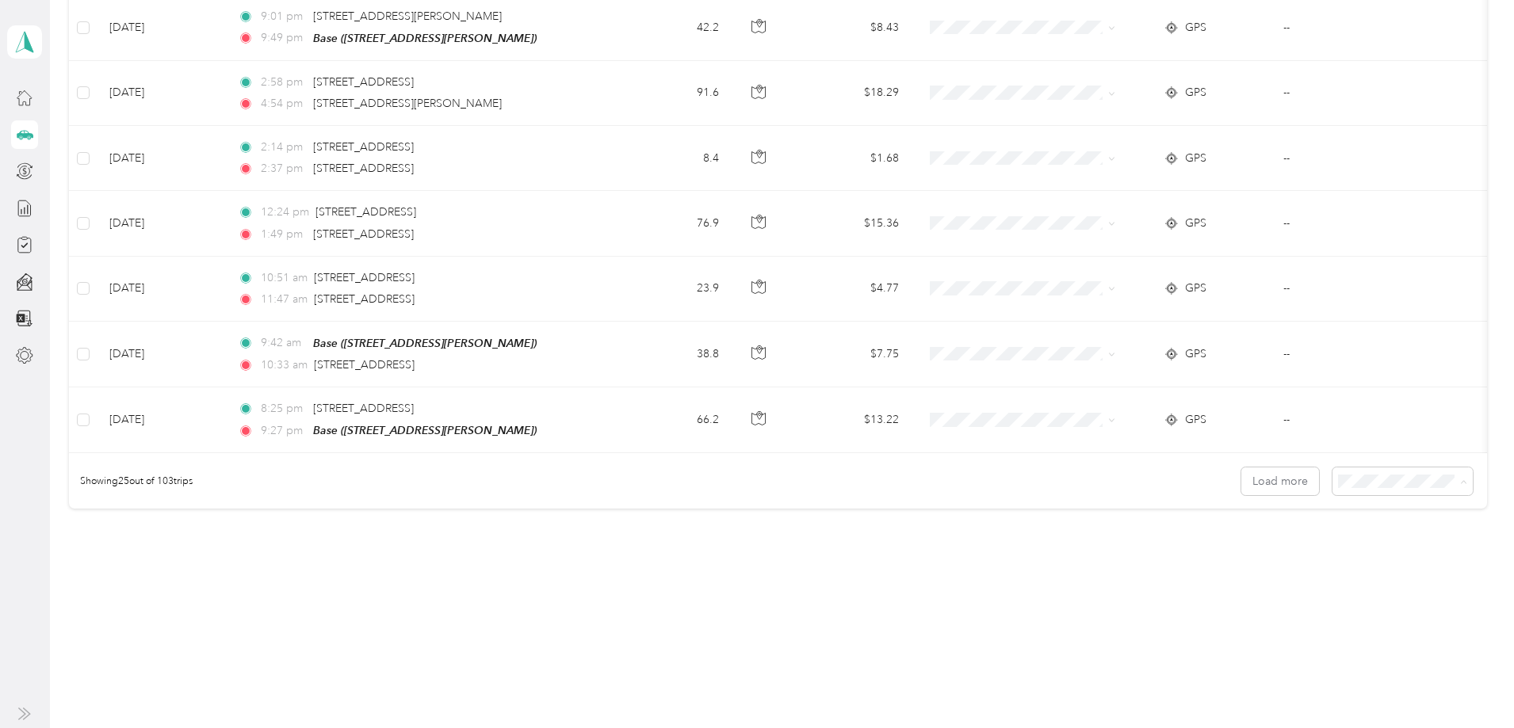
click at [1255, 560] on span "100 per load" at bounding box center [1253, 566] width 65 height 13
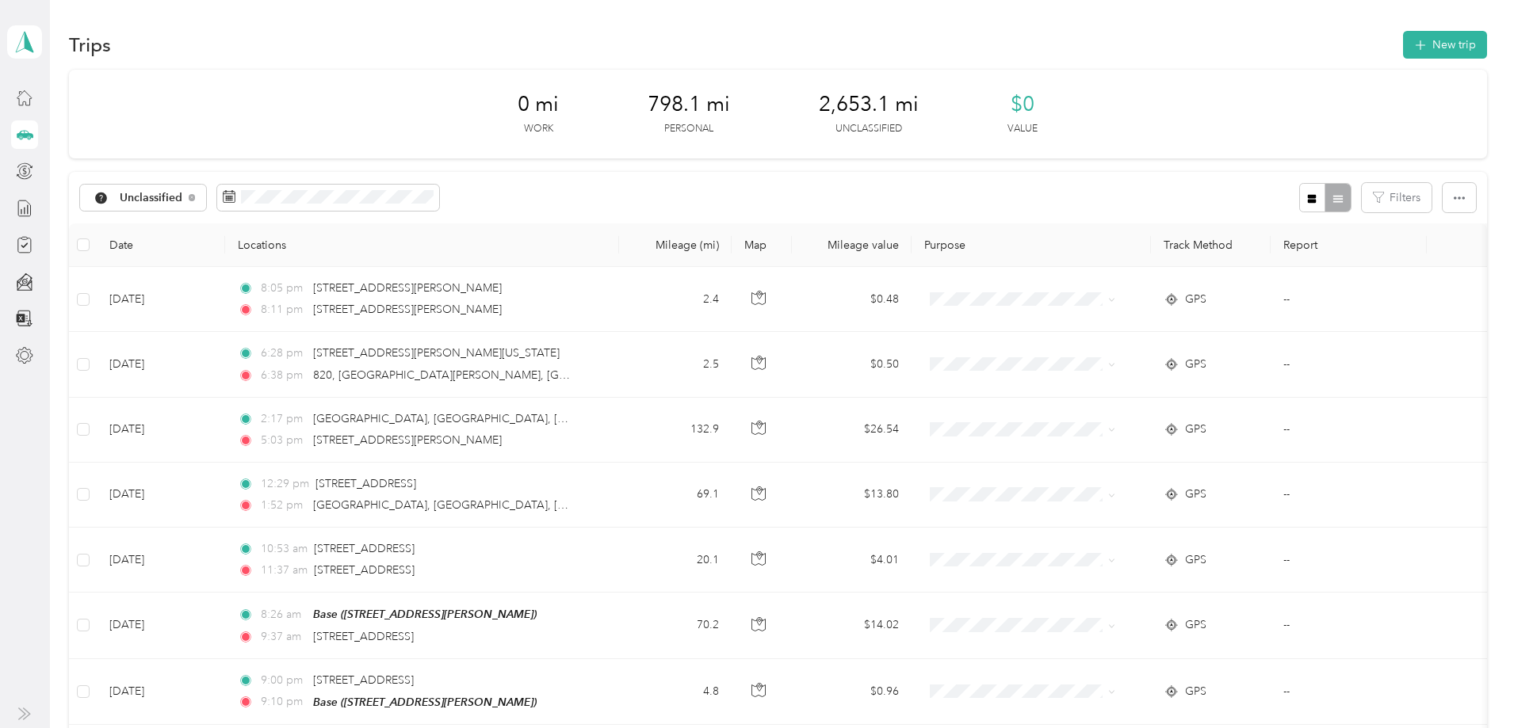
scroll to position [79, 0]
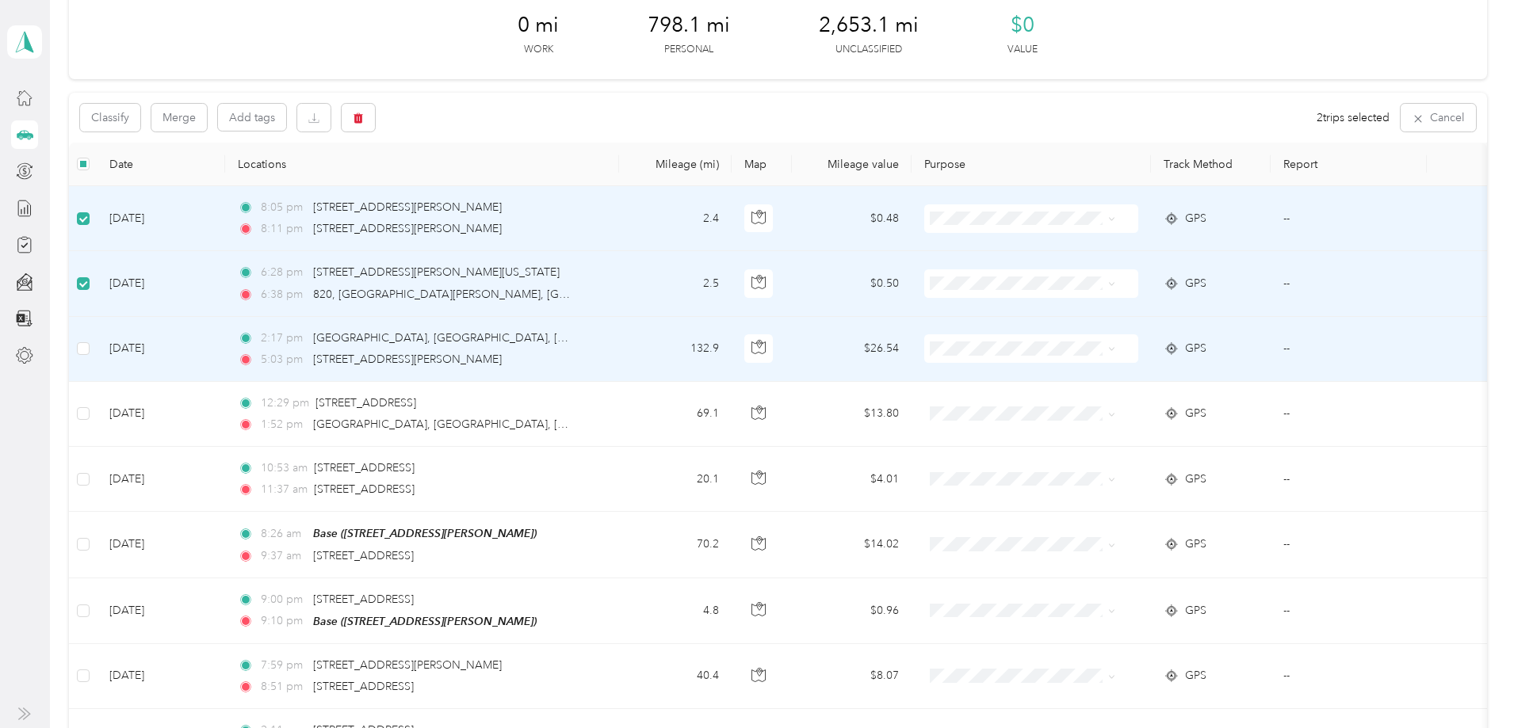
click at [90, 341] on label at bounding box center [83, 348] width 13 height 17
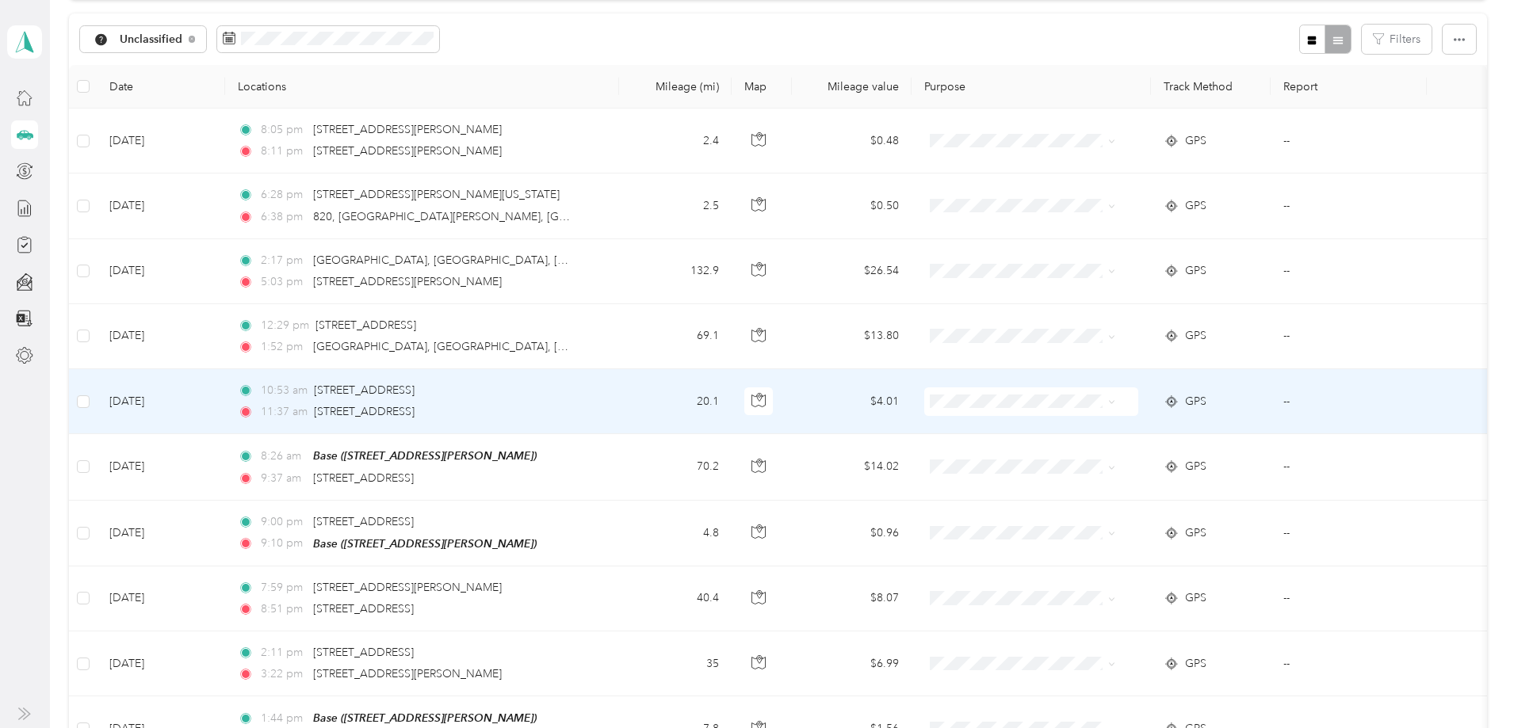
scroll to position [160, 0]
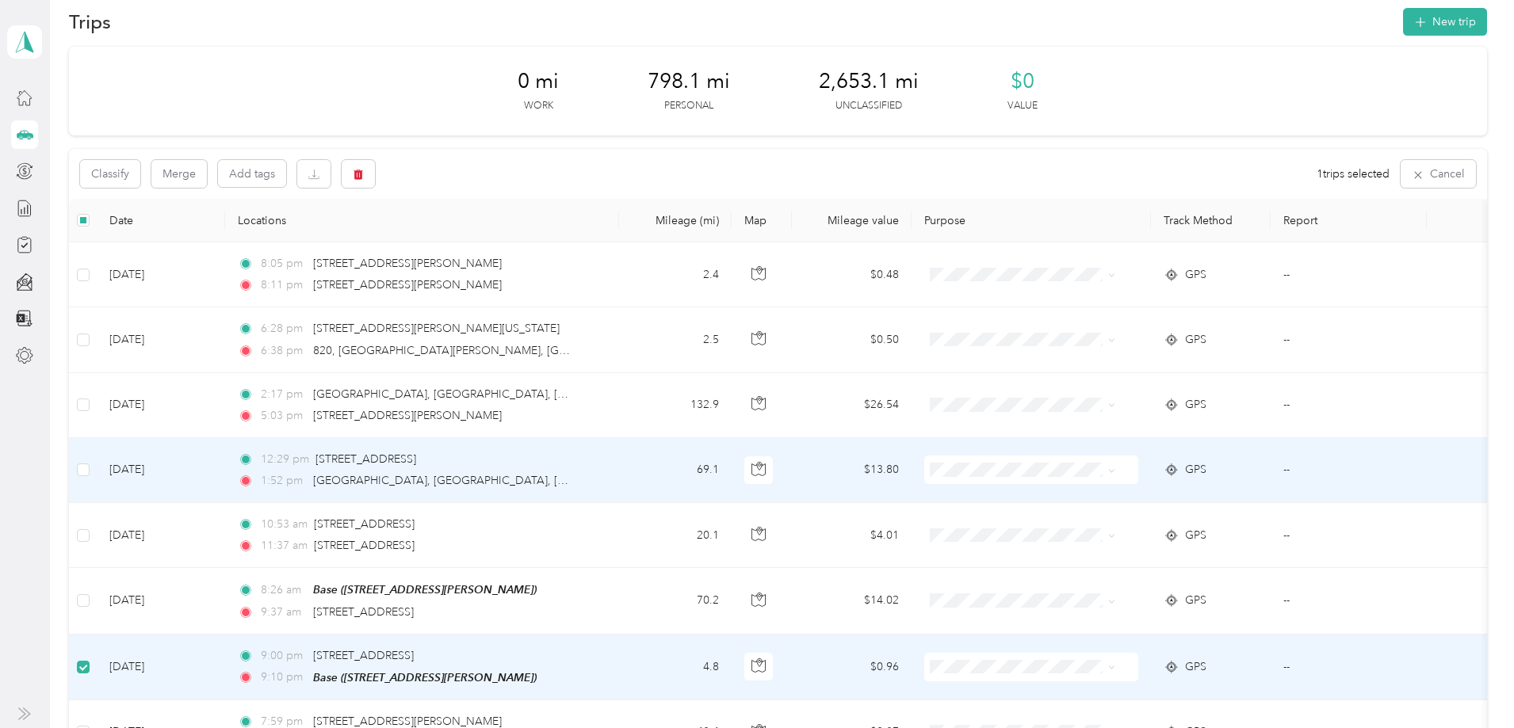
scroll to position [0, 0]
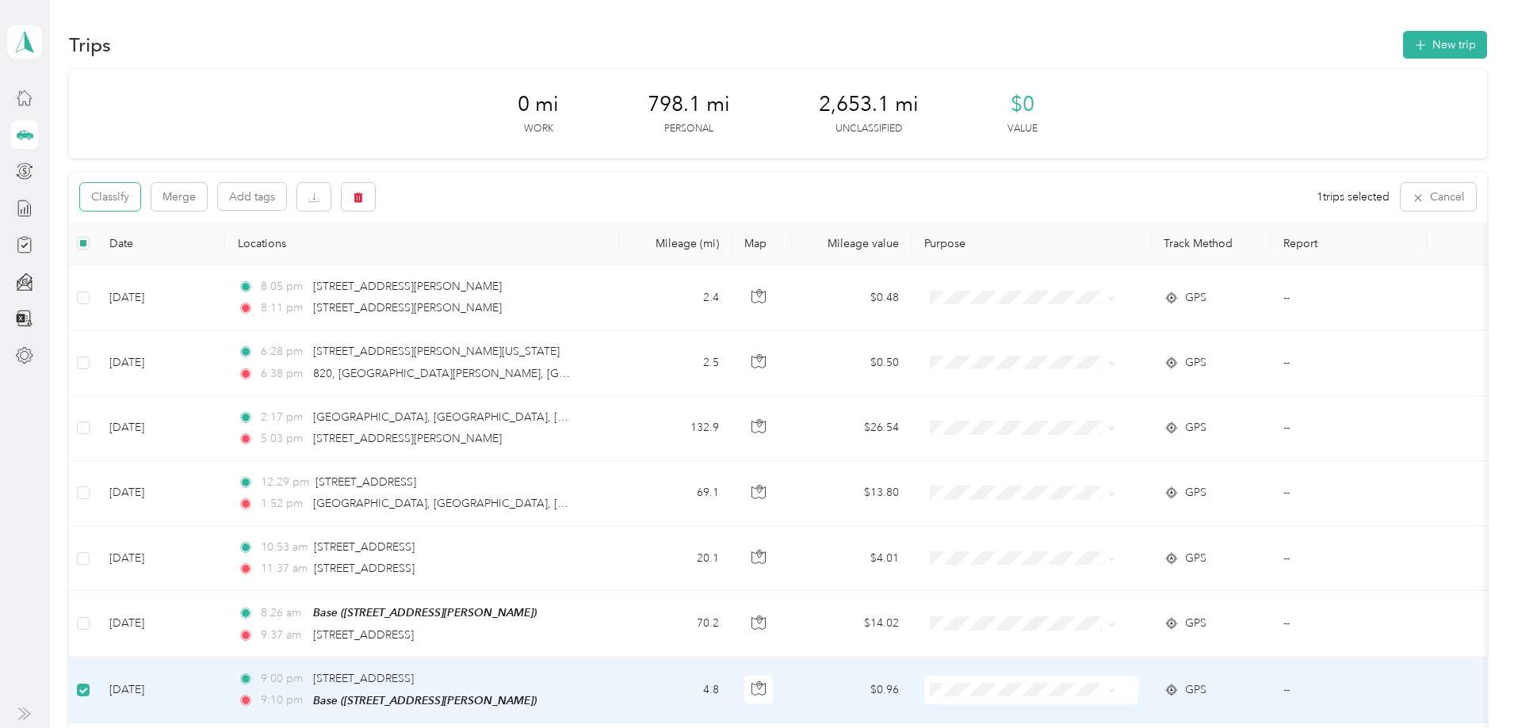
click at [140, 200] on button "Classify" at bounding box center [110, 197] width 60 height 28
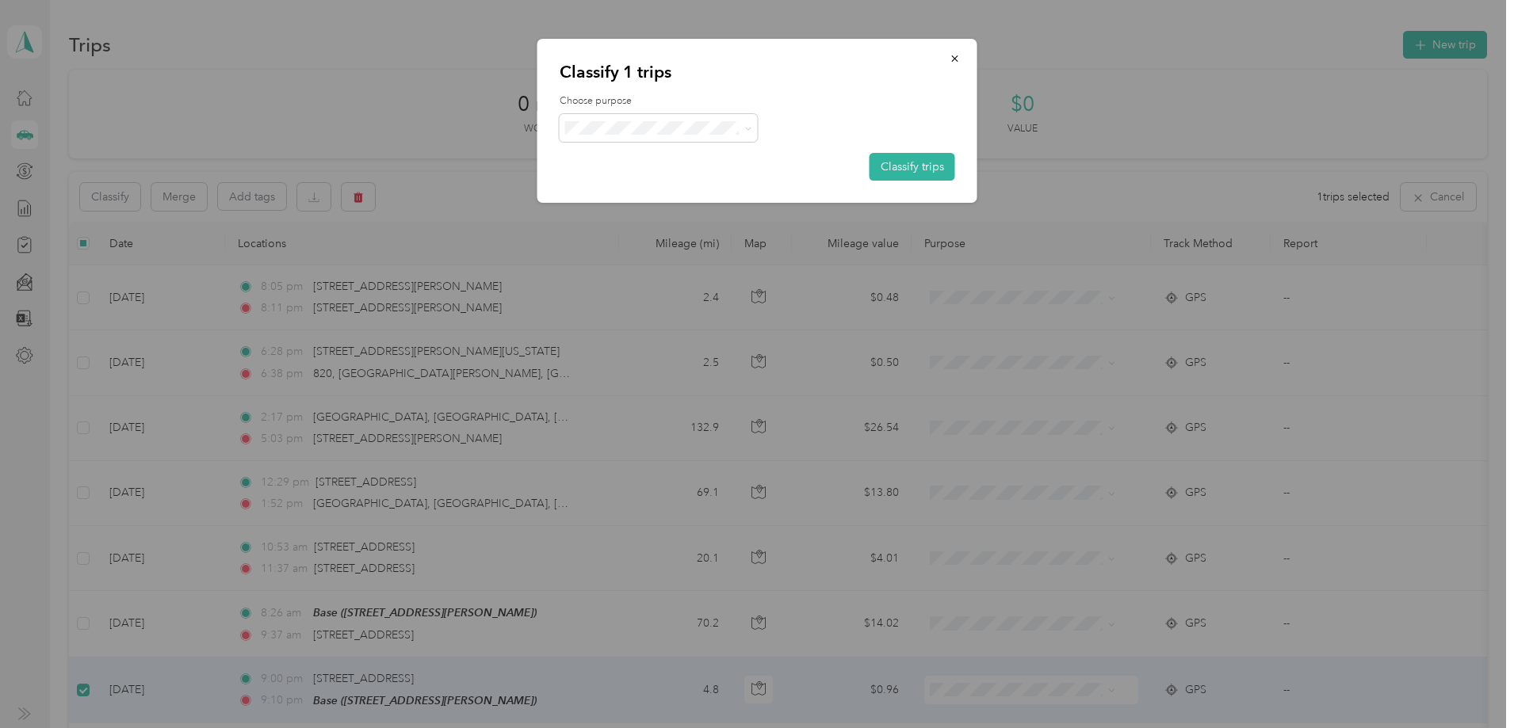
click at [905, 171] on button "Classify trips" at bounding box center [912, 167] width 86 height 28
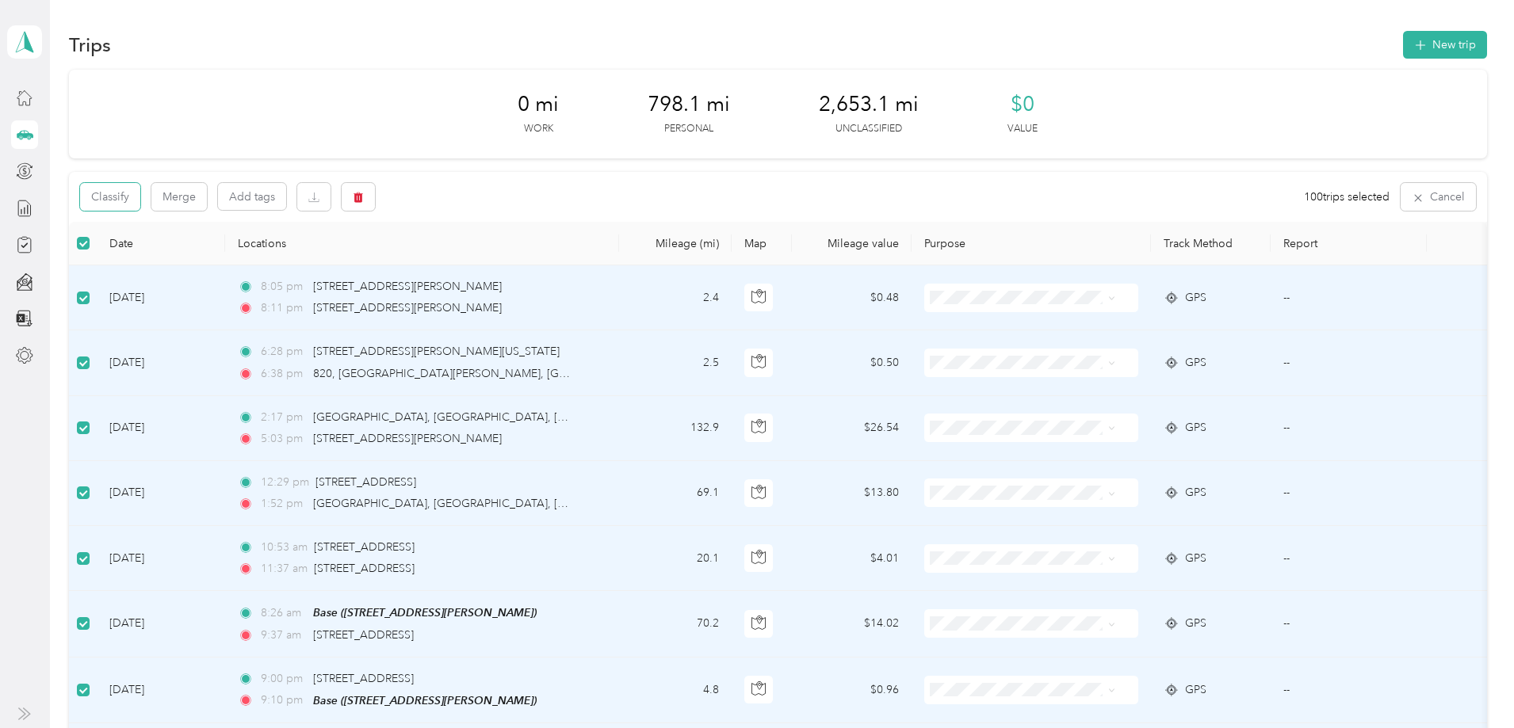
click at [140, 199] on button "Classify" at bounding box center [110, 197] width 60 height 28
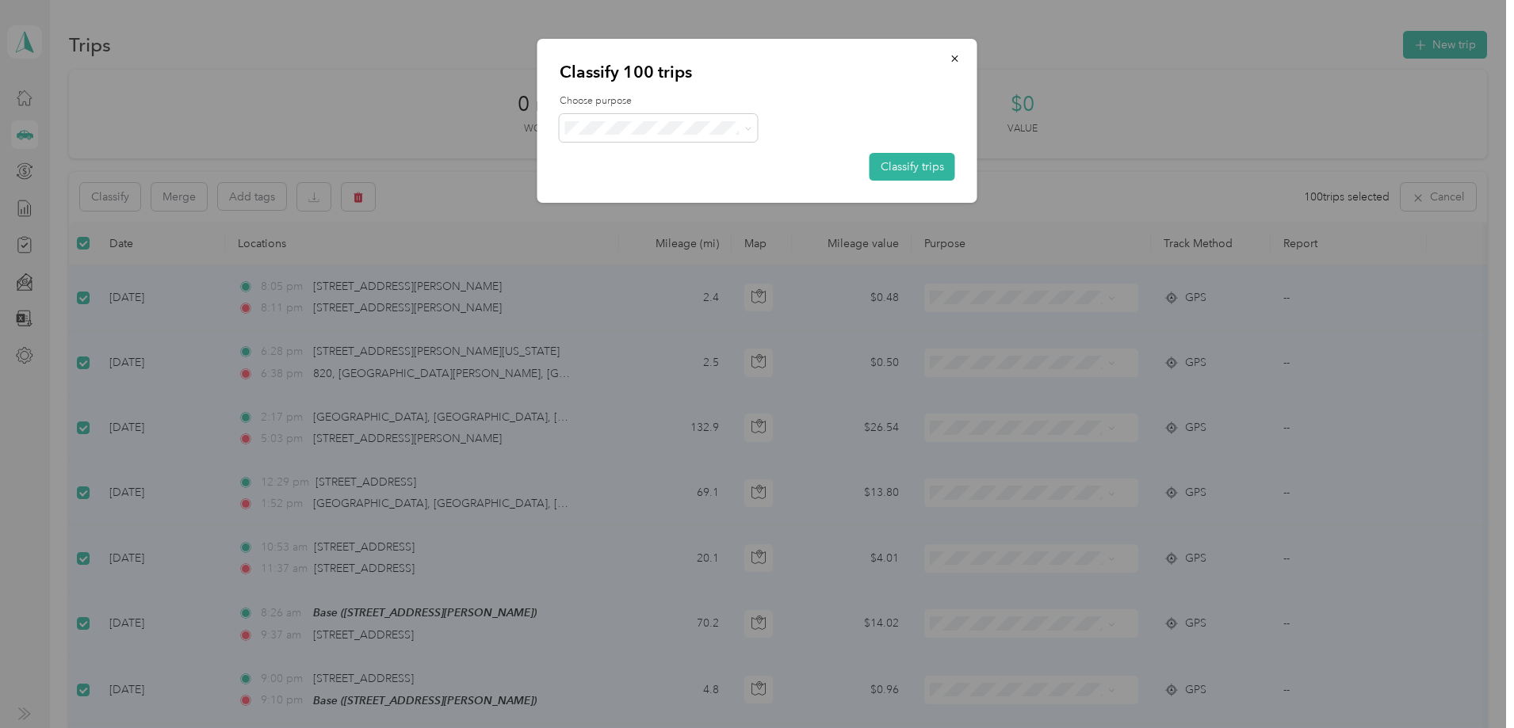
click at [573, 151] on div "Choose purpose Classify trips" at bounding box center [757, 137] width 395 height 86
click at [642, 159] on span "Empire [DATE]" at bounding box center [671, 156] width 147 height 17
click at [923, 171] on button "Classify trips" at bounding box center [912, 167] width 86 height 28
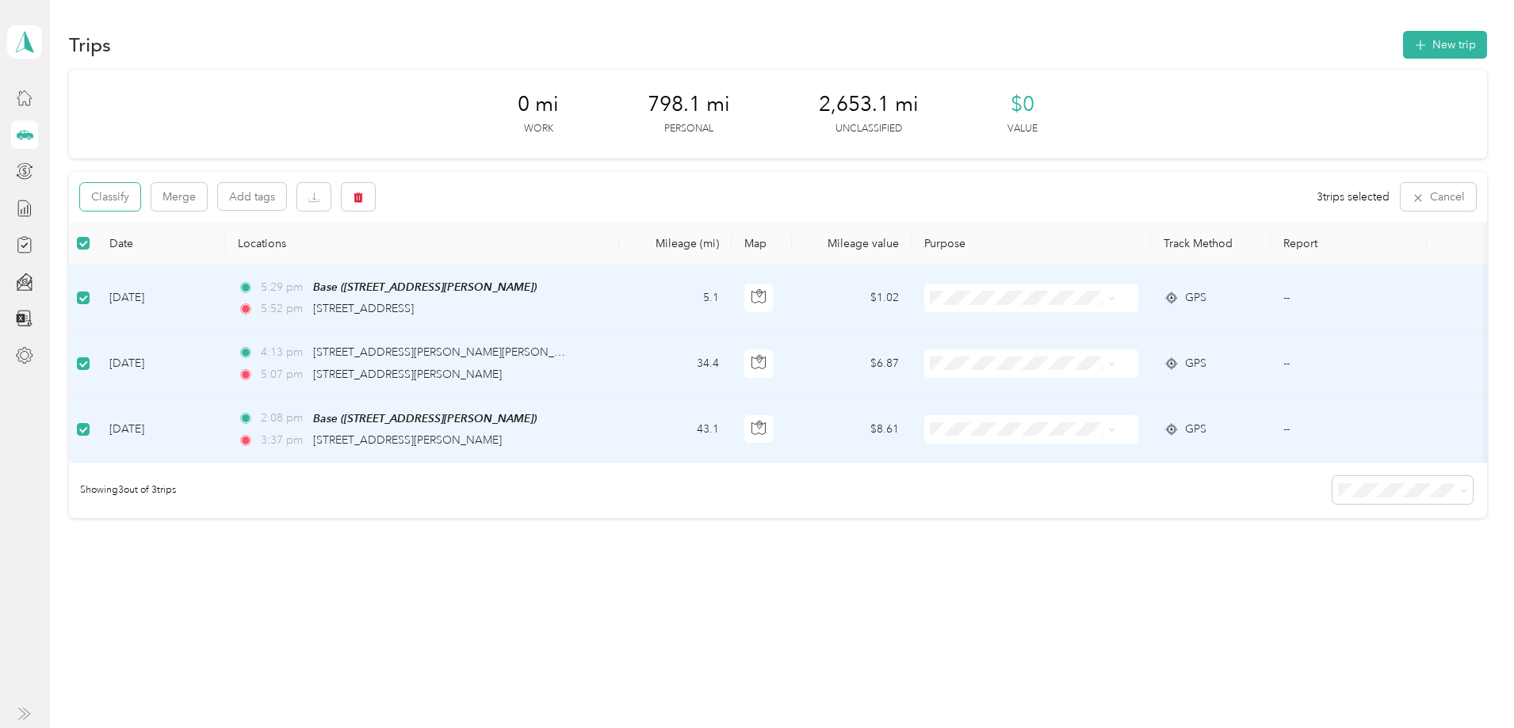
click at [140, 197] on button "Classify" at bounding box center [110, 197] width 60 height 28
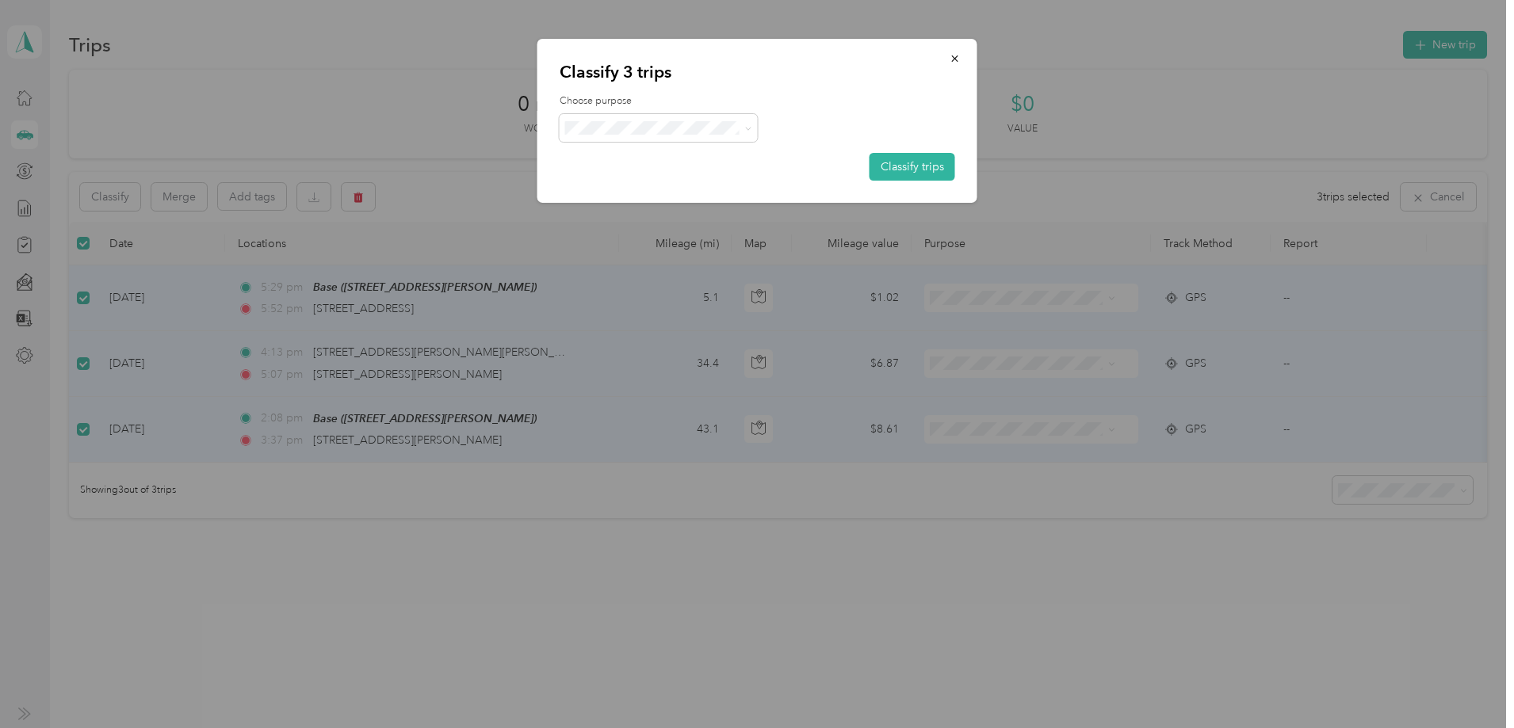
click at [935, 158] on button "Classify trips" at bounding box center [912, 167] width 86 height 28
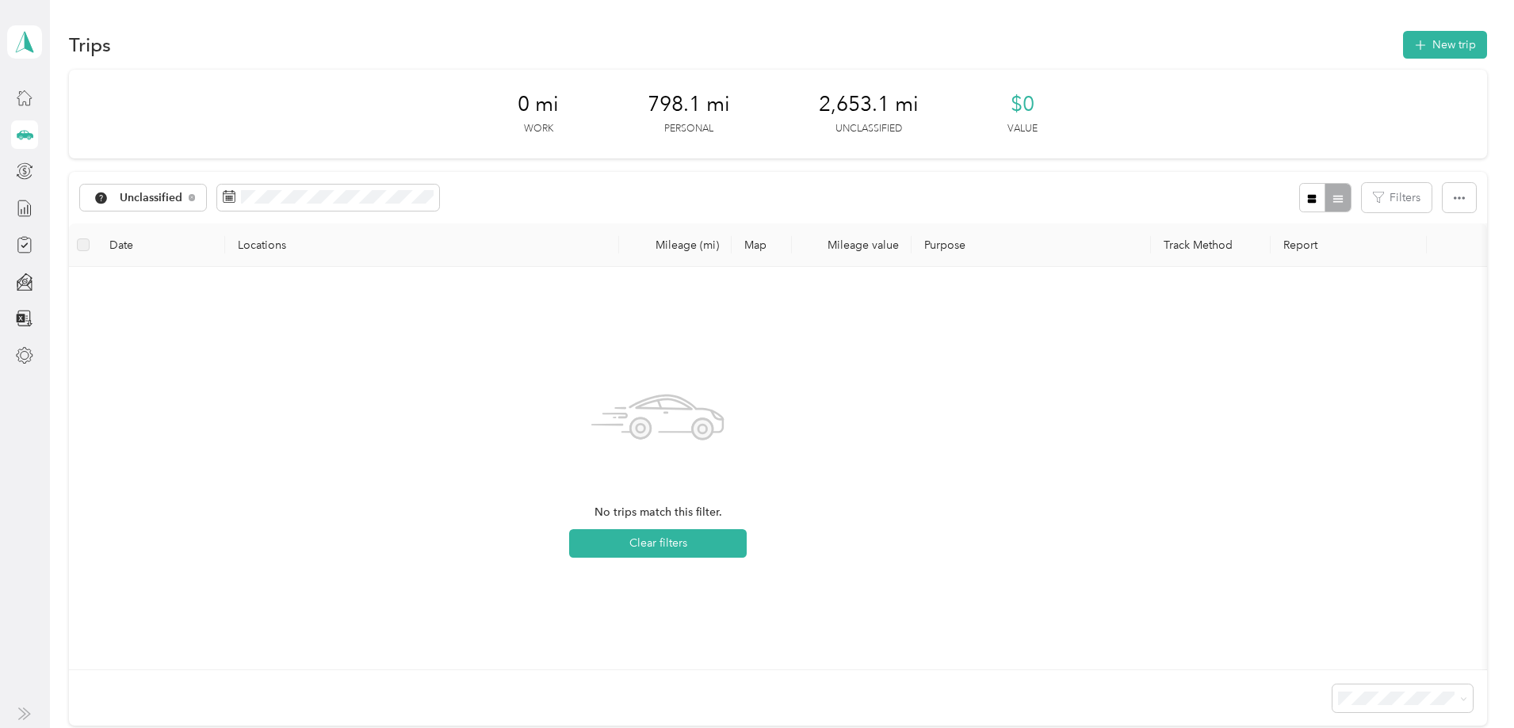
click at [183, 197] on span "Unclassified" at bounding box center [151, 198] width 63 height 11
click at [281, 273] on li "Empire [DATE]" at bounding box center [264, 282] width 132 height 28
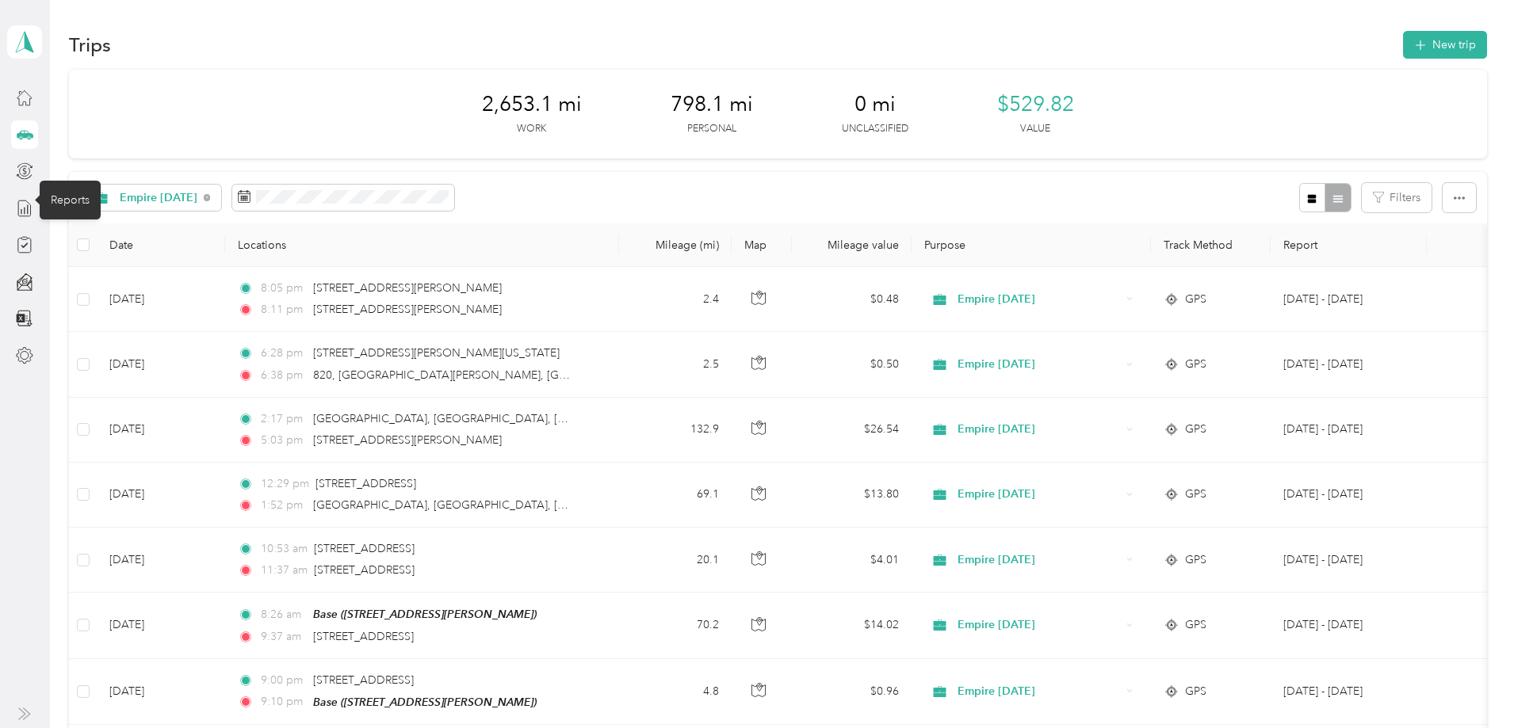
click at [32, 215] on icon at bounding box center [24, 208] width 17 height 17
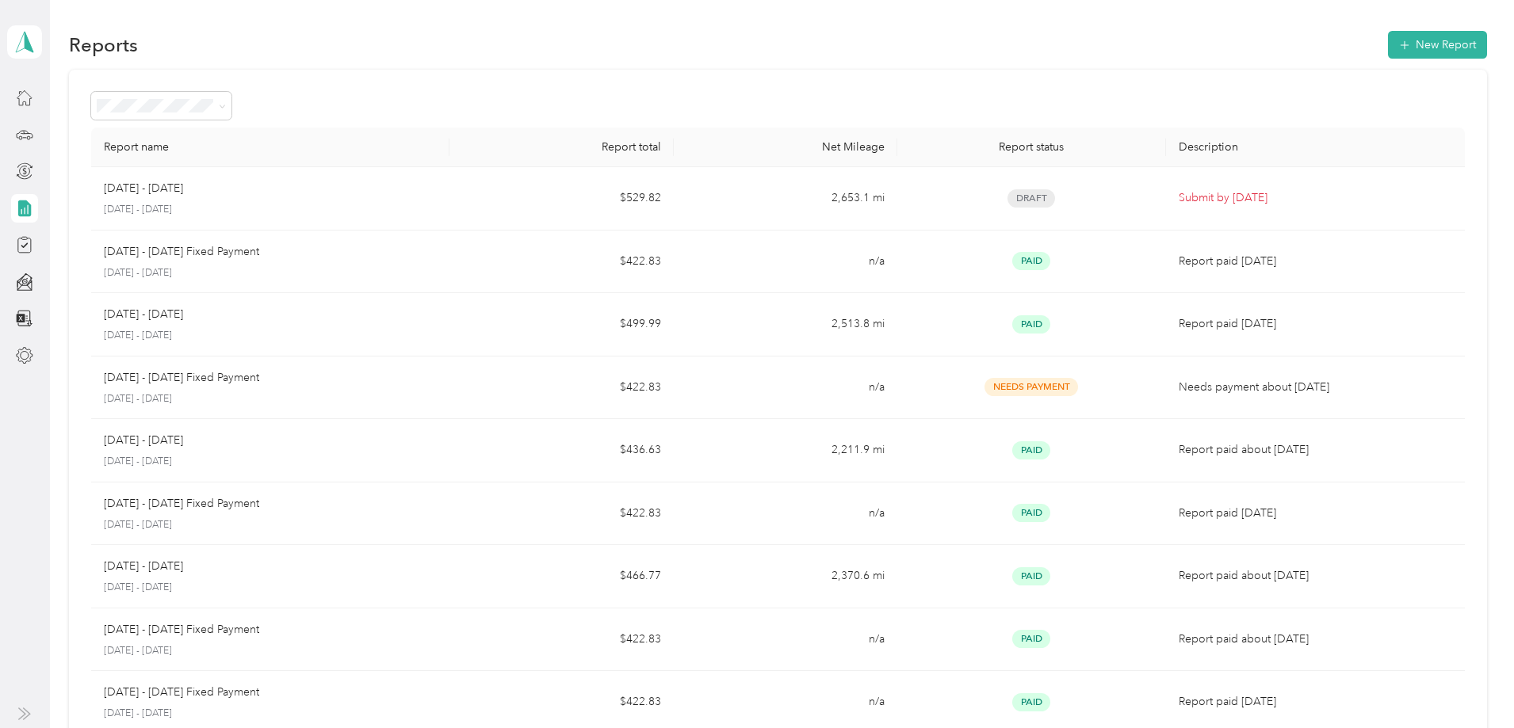
click at [1388, 40] on button "New Report" at bounding box center [1437, 45] width 99 height 28
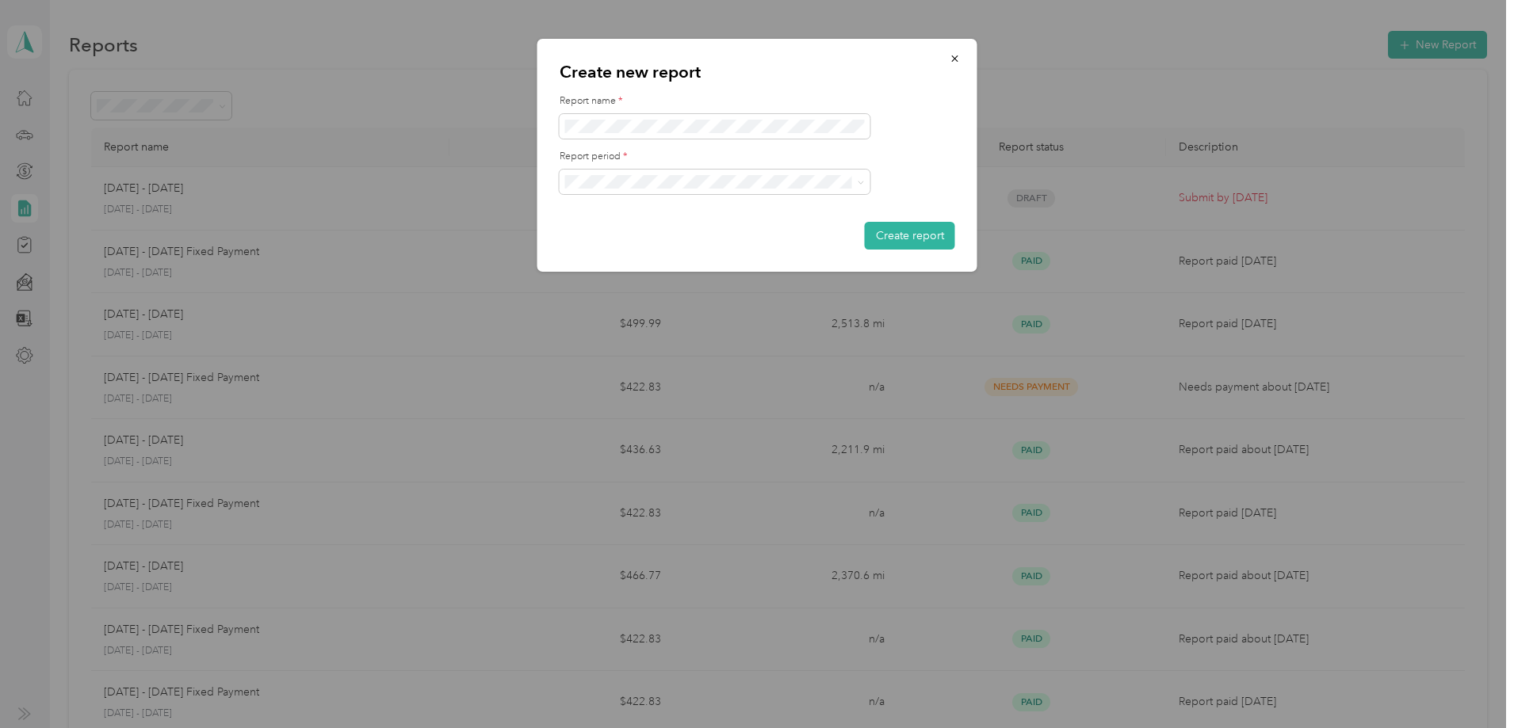
click at [738, 227] on li "[DATE] - [DATE]" at bounding box center [715, 233] width 311 height 28
click at [877, 85] on div "Create new report Report name * Report period * Create report" at bounding box center [757, 155] width 440 height 233
click at [920, 229] on button "Create report" at bounding box center [910, 236] width 90 height 28
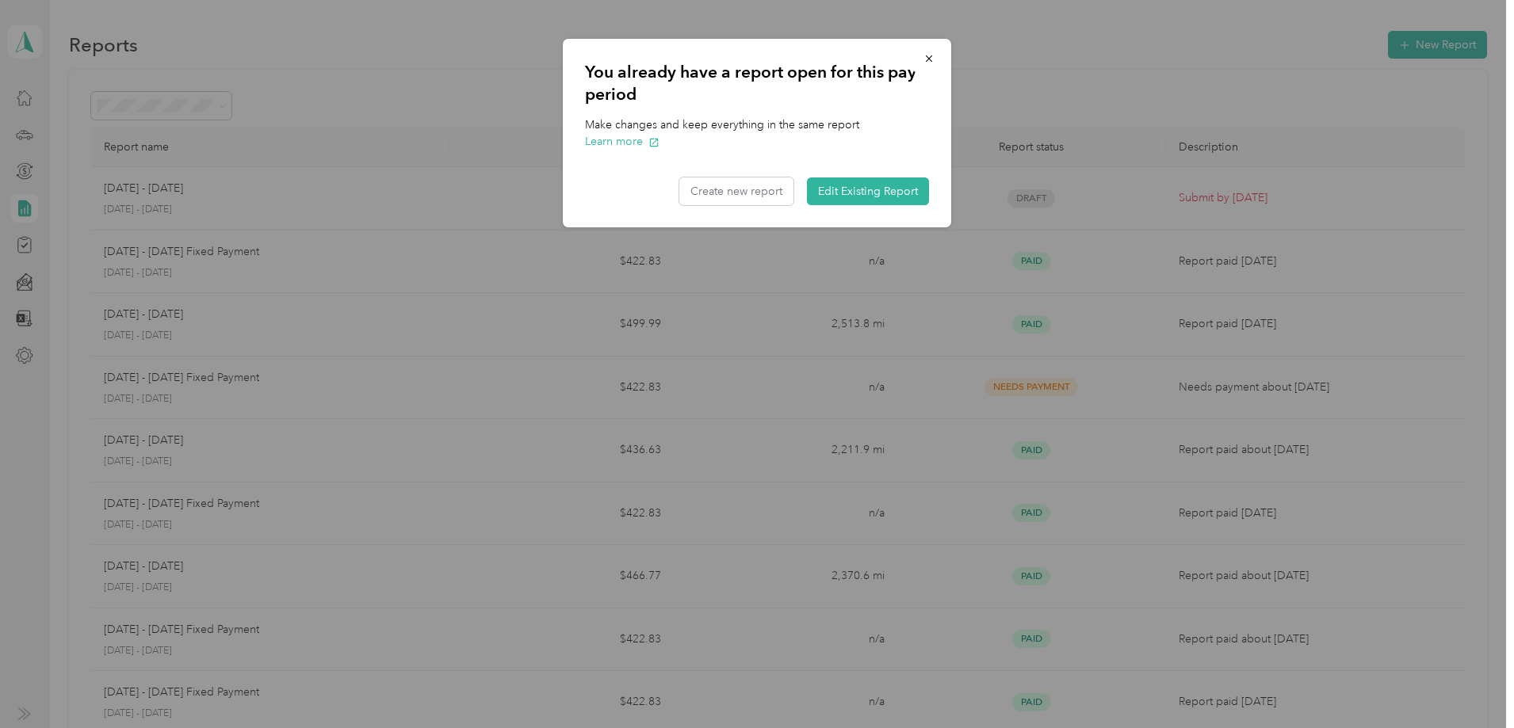
click at [904, 189] on button "Edit Existing Report" at bounding box center [868, 192] width 122 height 28
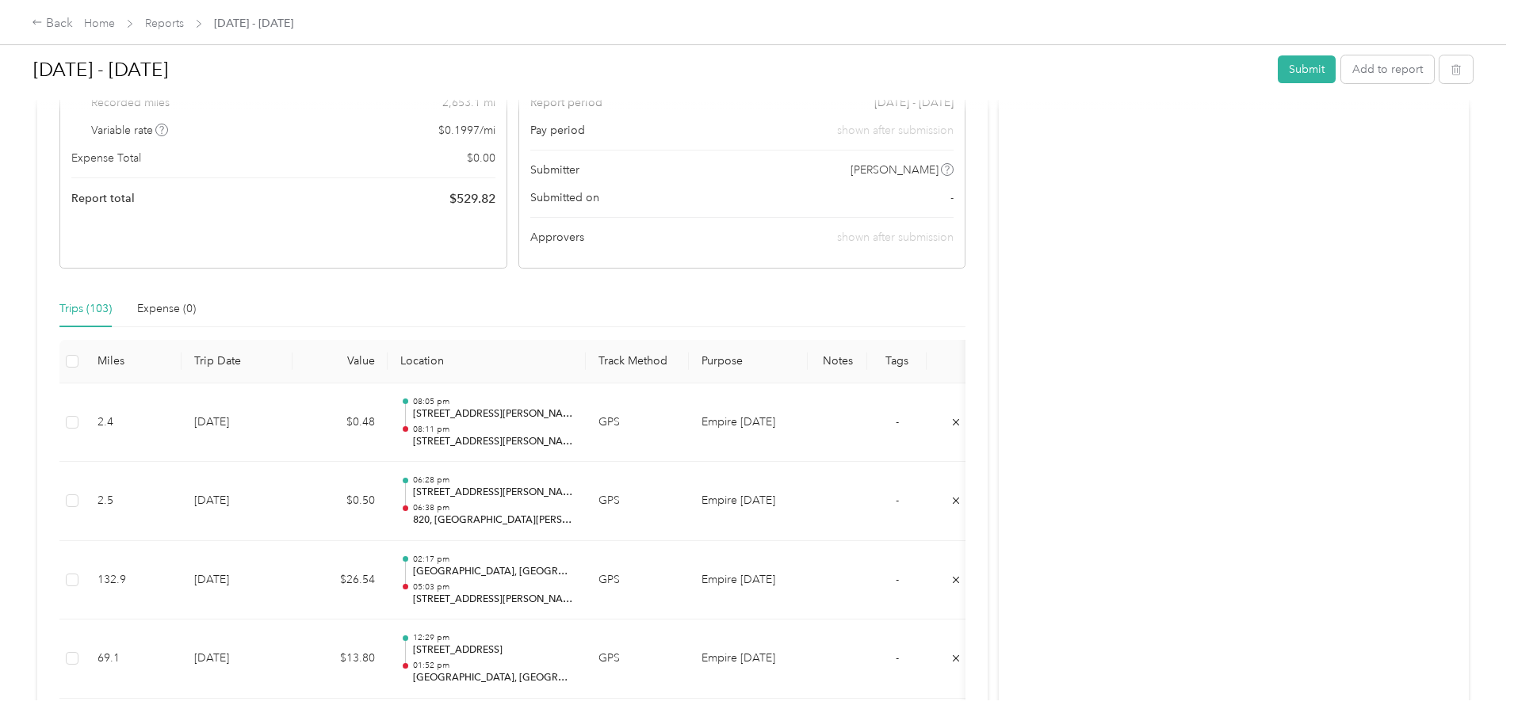
scroll to position [79, 0]
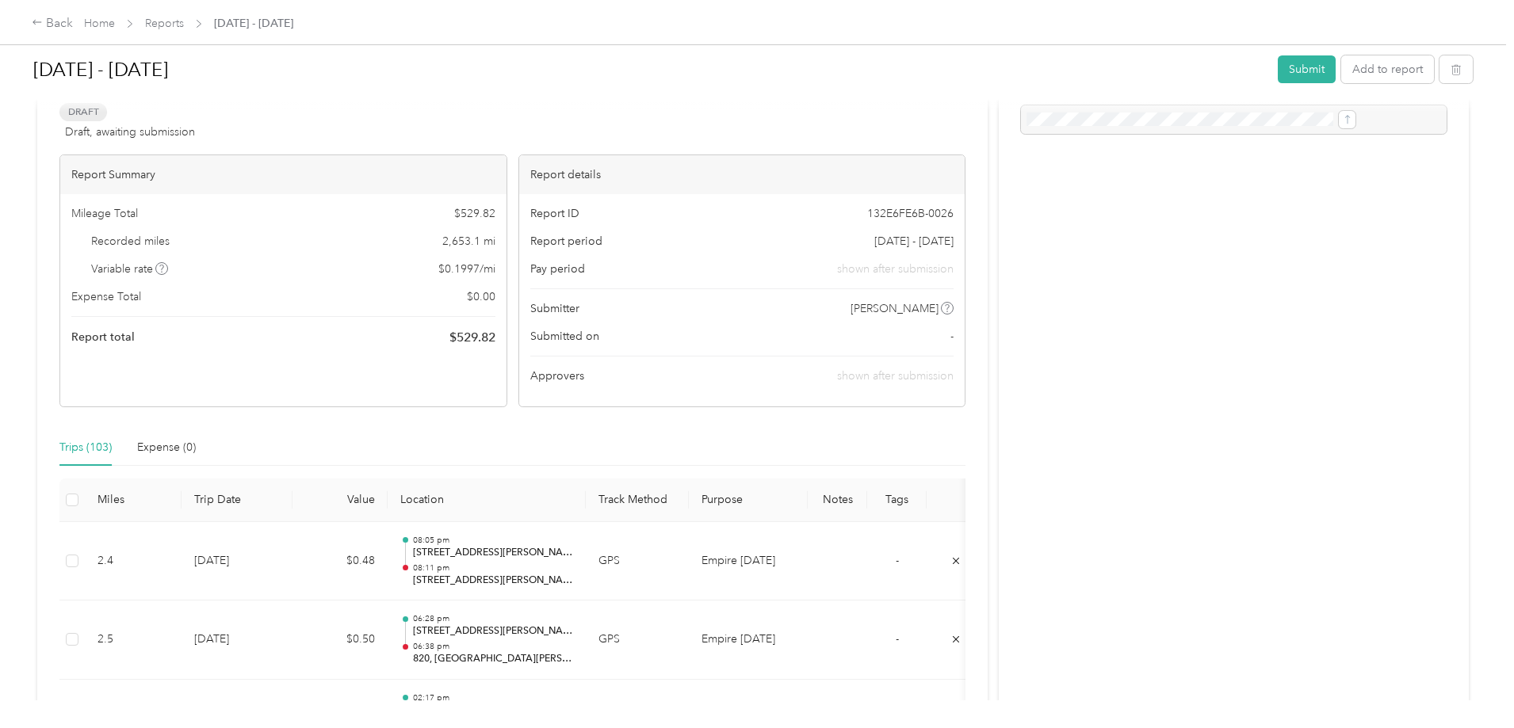
click at [1278, 72] on button "Submit" at bounding box center [1307, 69] width 58 height 28
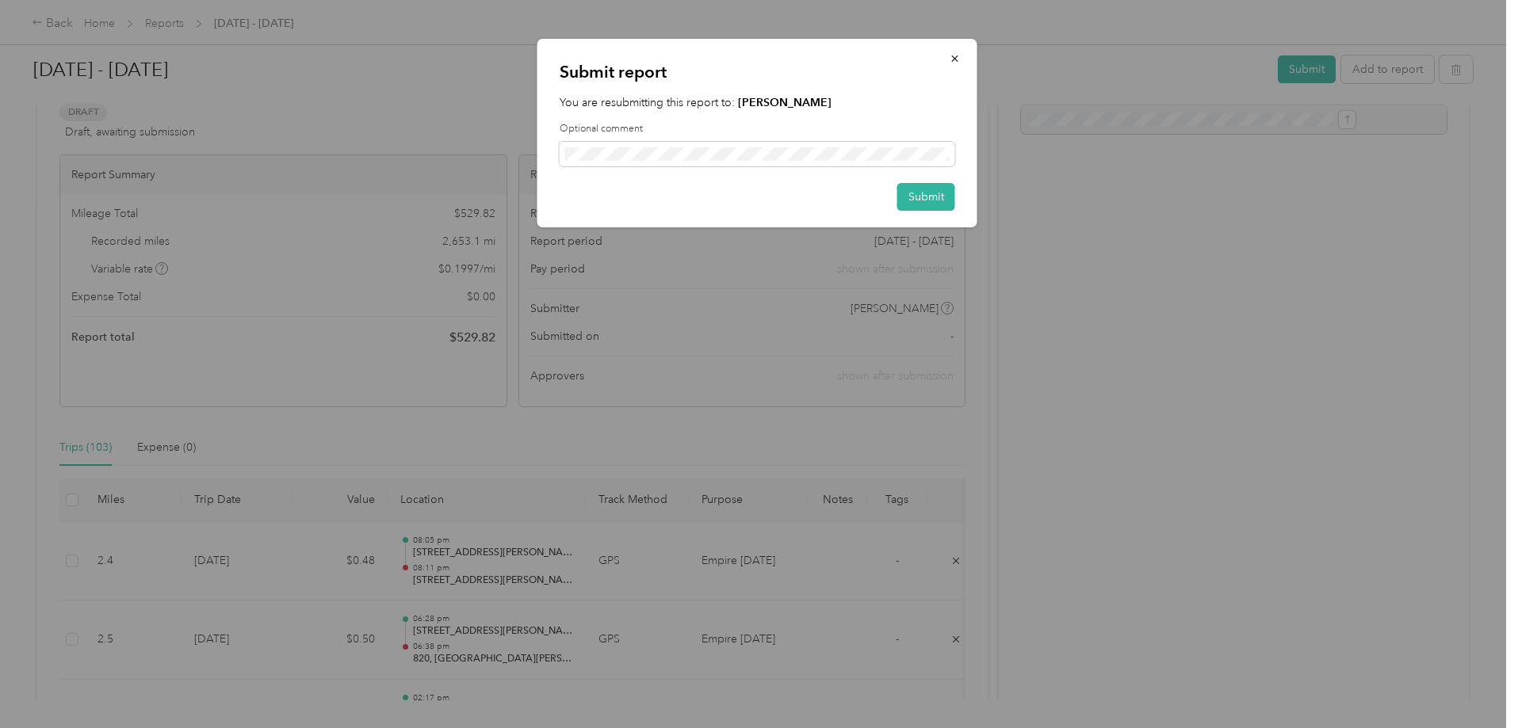
click at [947, 190] on button "Submit" at bounding box center [926, 197] width 58 height 28
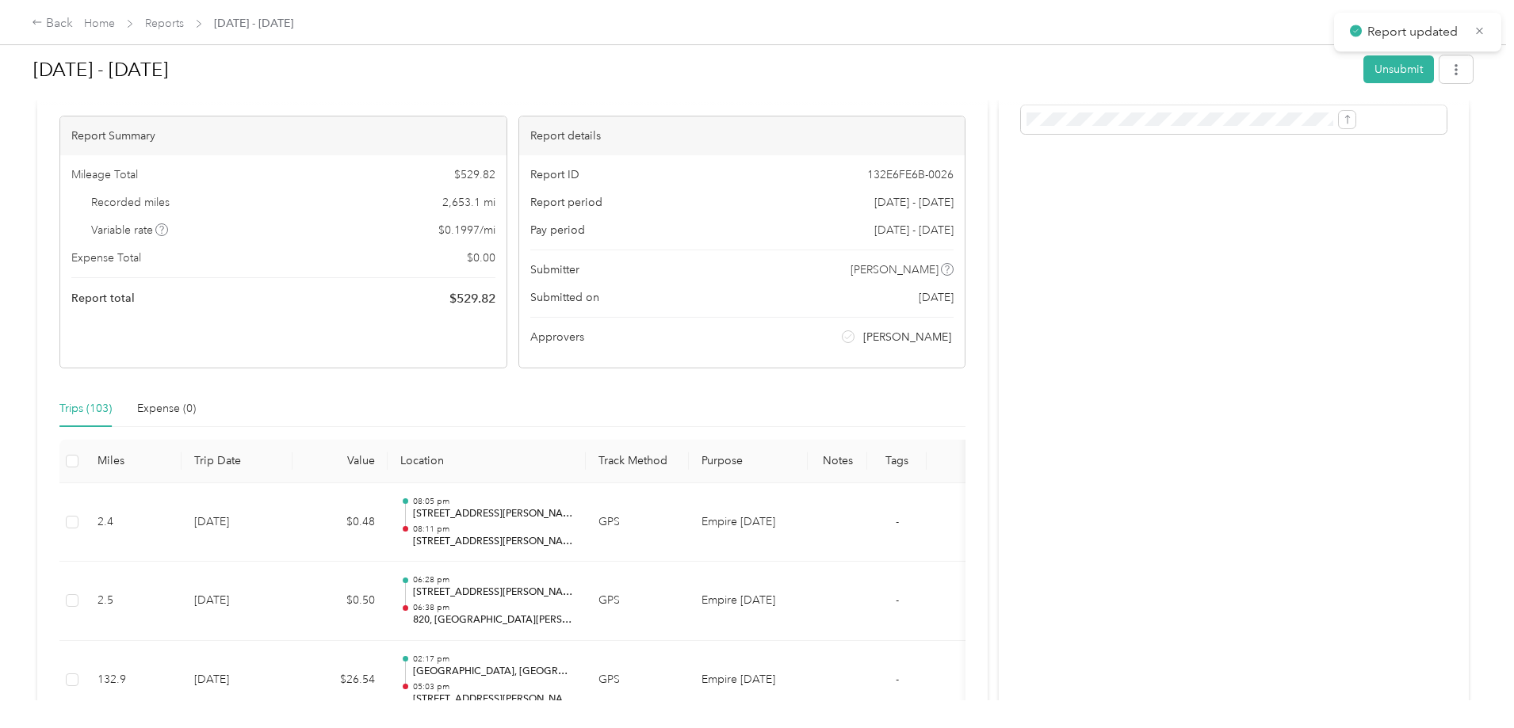
scroll to position [101, 0]
